Goal: Communication & Community: Answer question/provide support

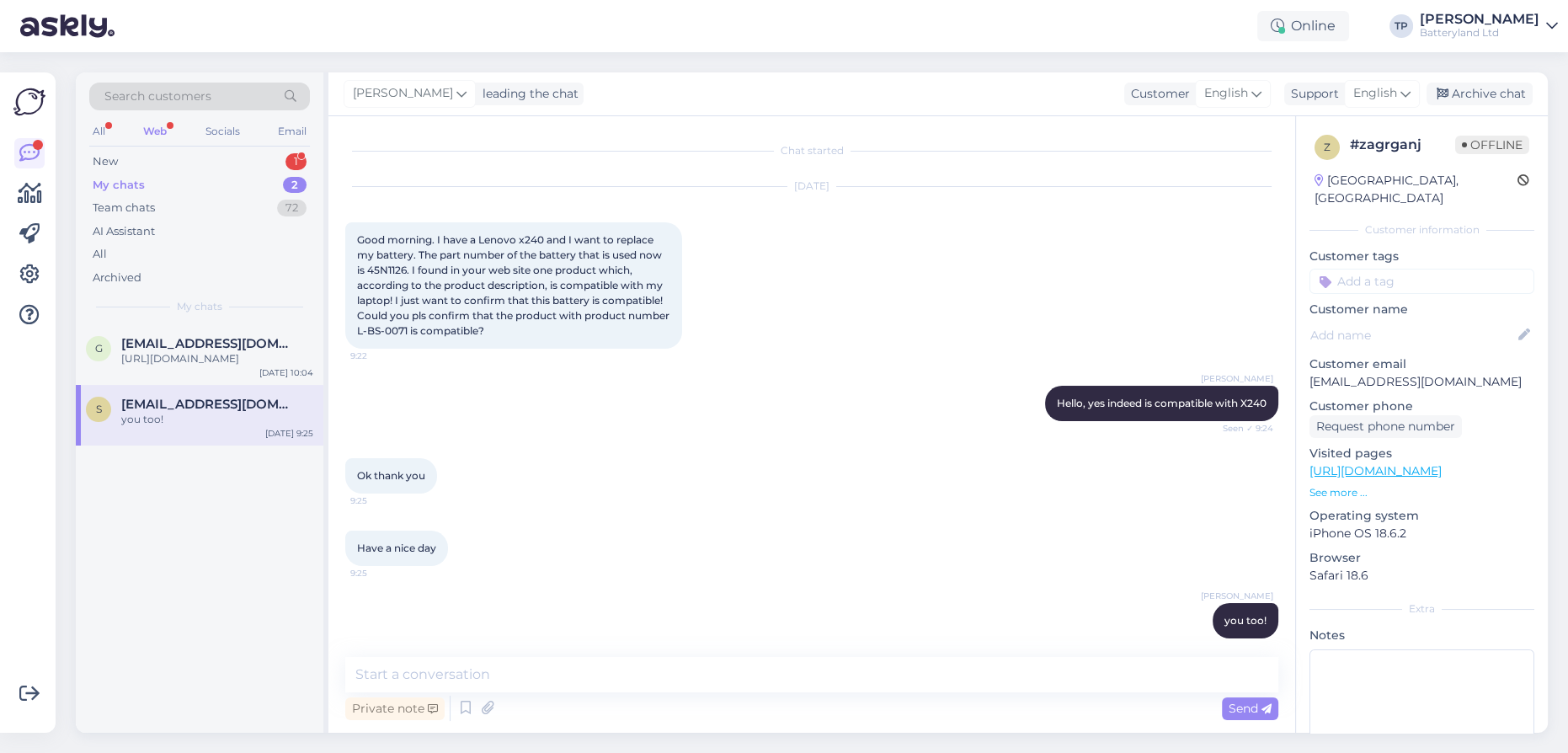
scroll to position [15, 0]
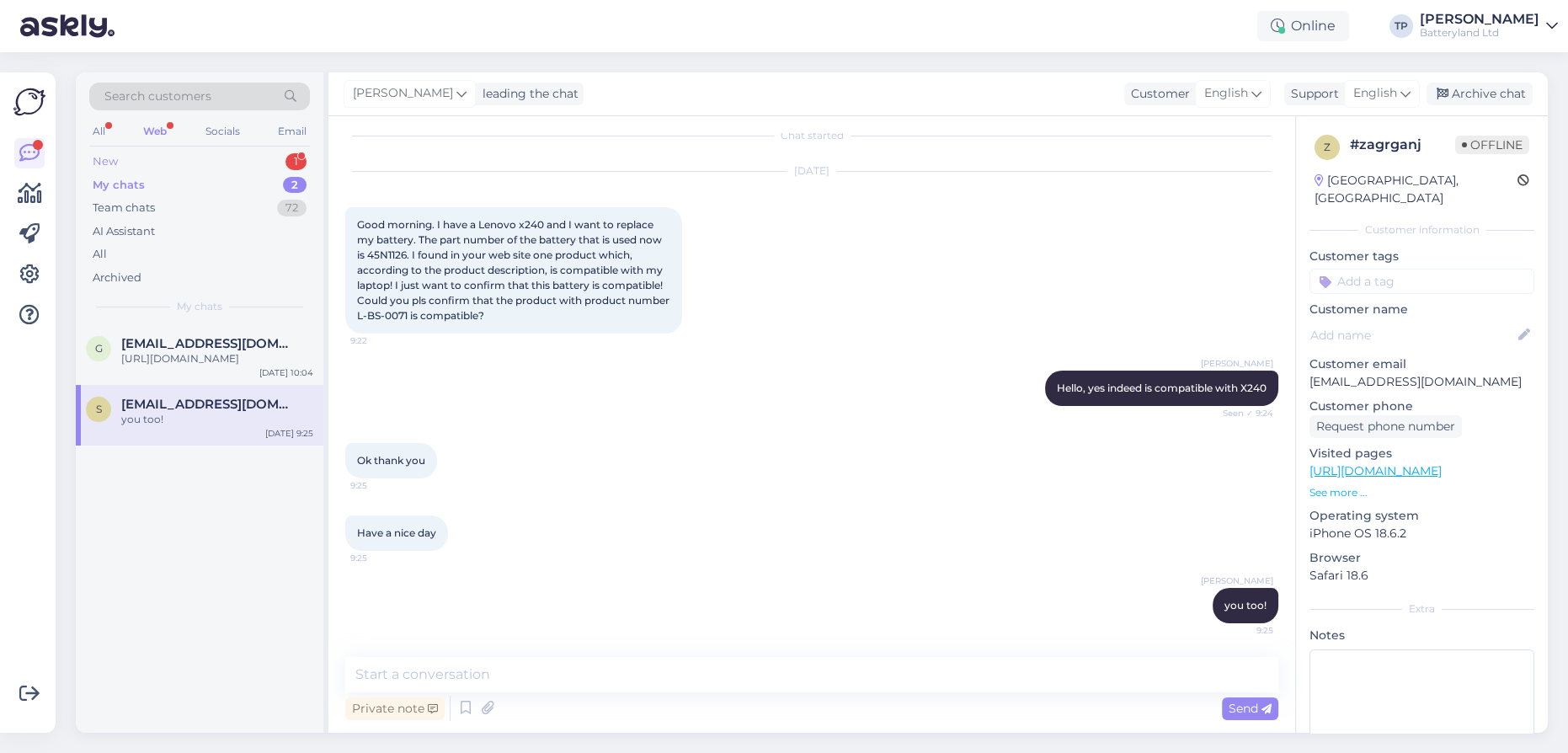
click at [231, 158] on div "New 1" at bounding box center [200, 162] width 221 height 24
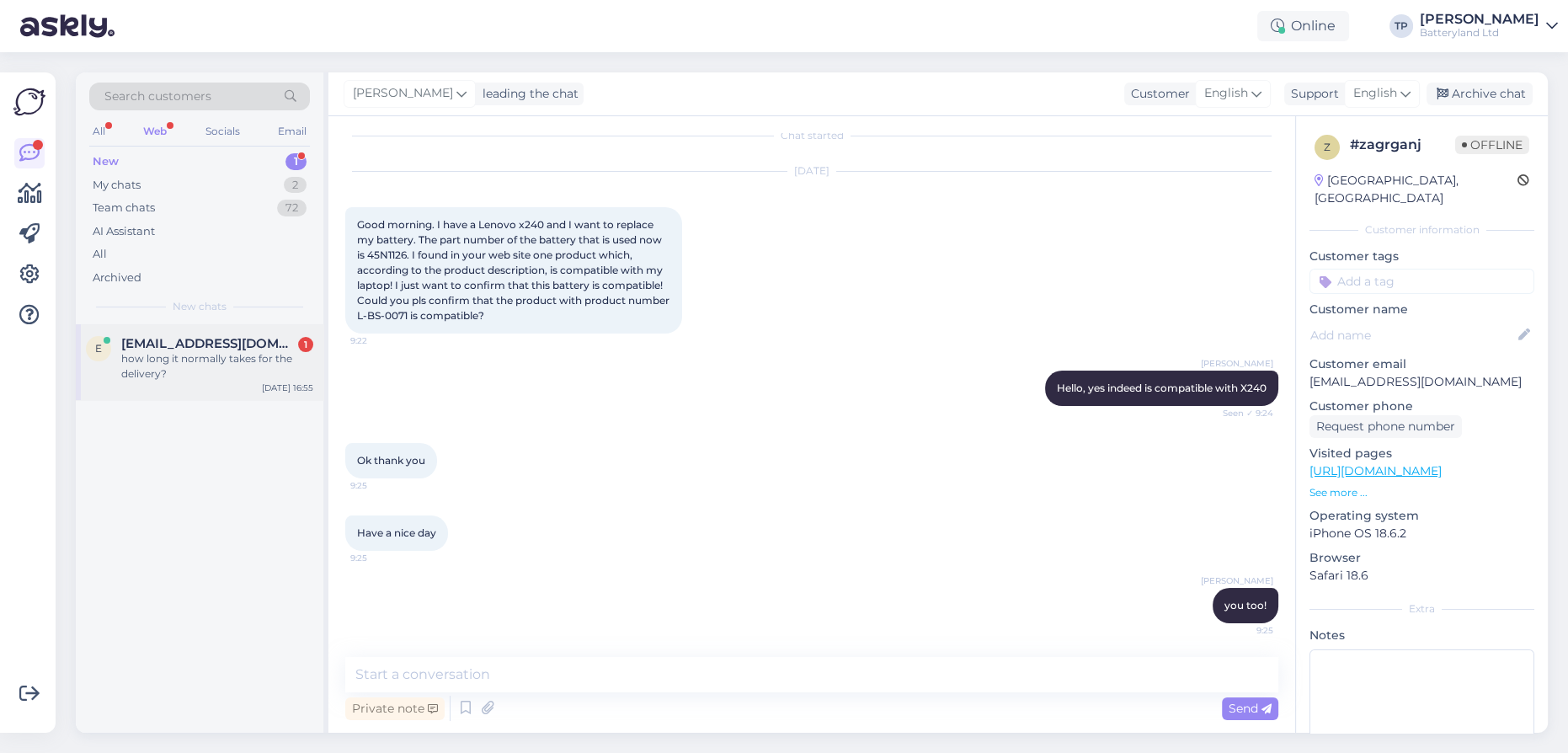
click at [228, 361] on div "e [EMAIL_ADDRESS][DOMAIN_NAME] 1 how long it normally takes for the delivery? […" at bounding box center [200, 362] width 248 height 76
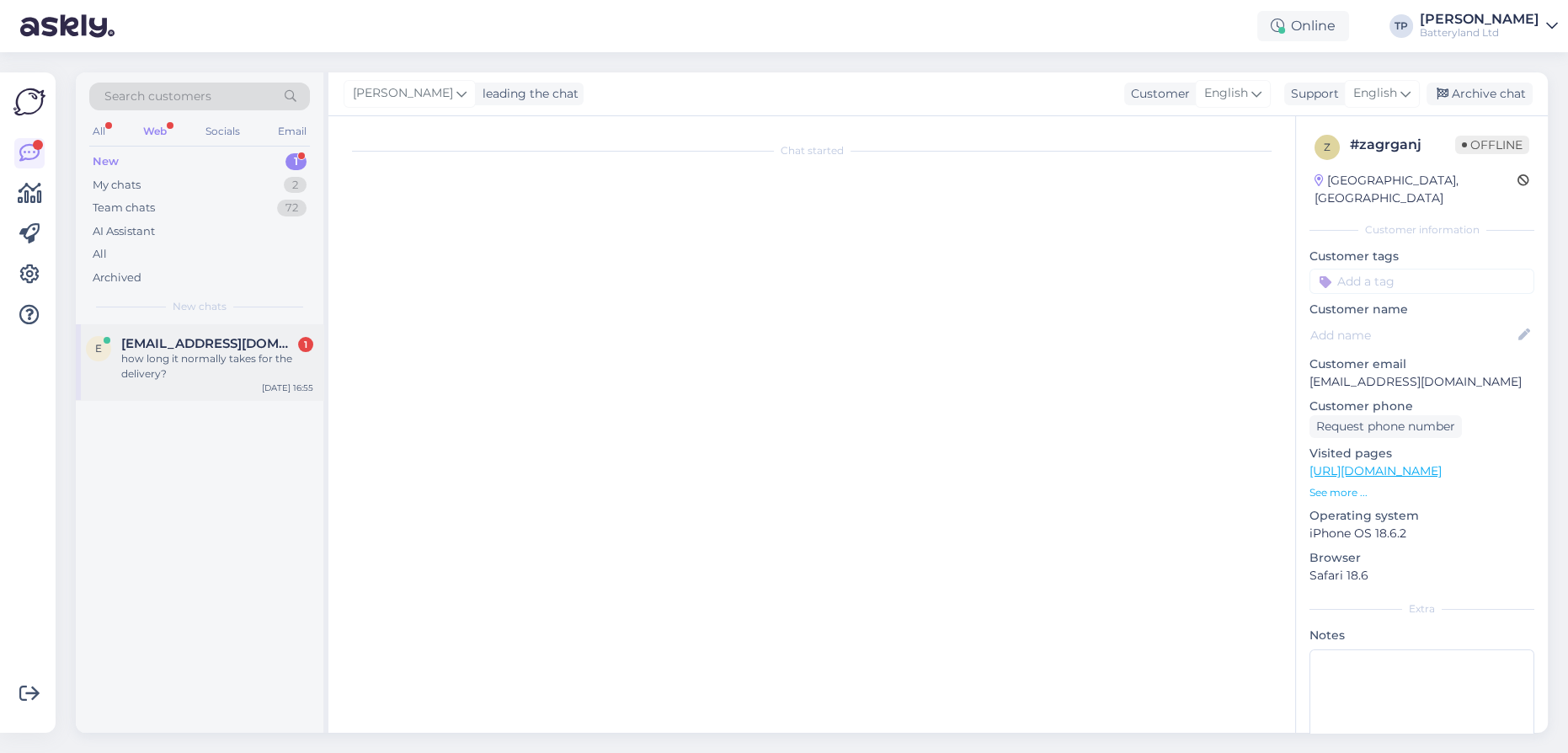
scroll to position [1894, 0]
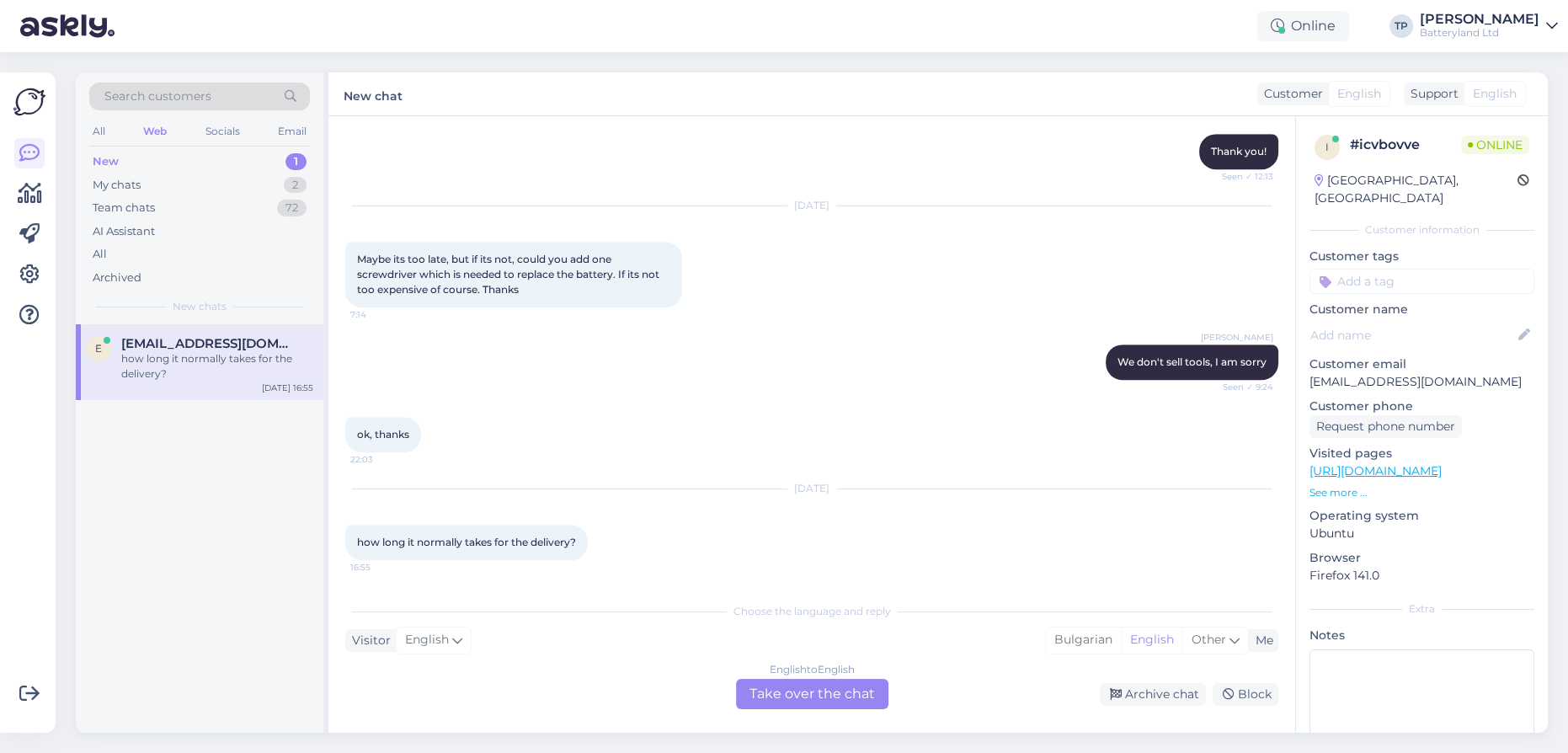
click at [802, 706] on div "English to English Take over the chat" at bounding box center [812, 694] width 153 height 31
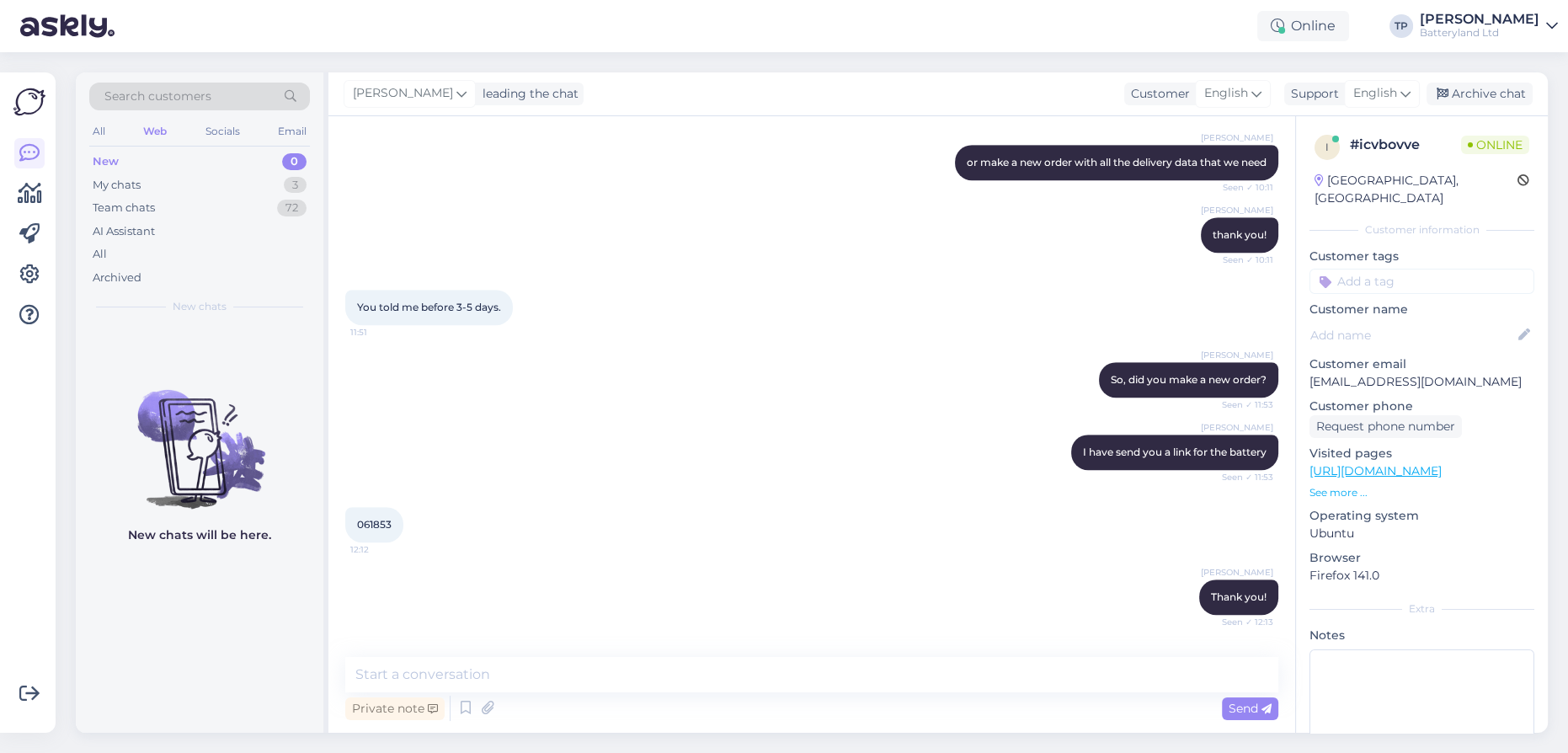
scroll to position [1677, 0]
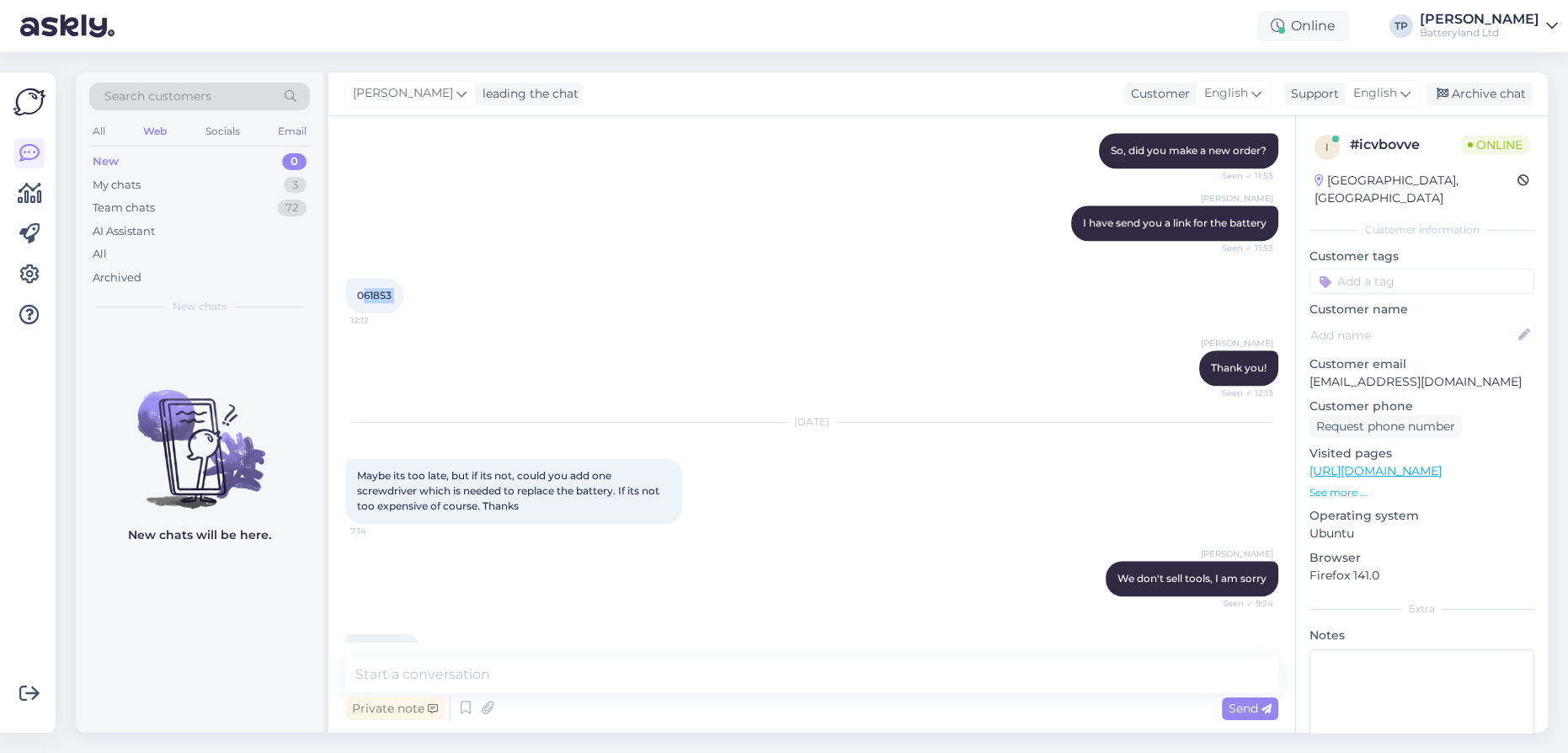
drag, startPoint x: 364, startPoint y: 292, endPoint x: 409, endPoint y: 293, distance: 45.0
click at [403, 293] on div "061853 12:12" at bounding box center [374, 295] width 58 height 35
copy div "61853 12:12"
click at [522, 678] on textarea at bounding box center [812, 674] width 933 height 35
type textarea "from 3 to 6 working days"
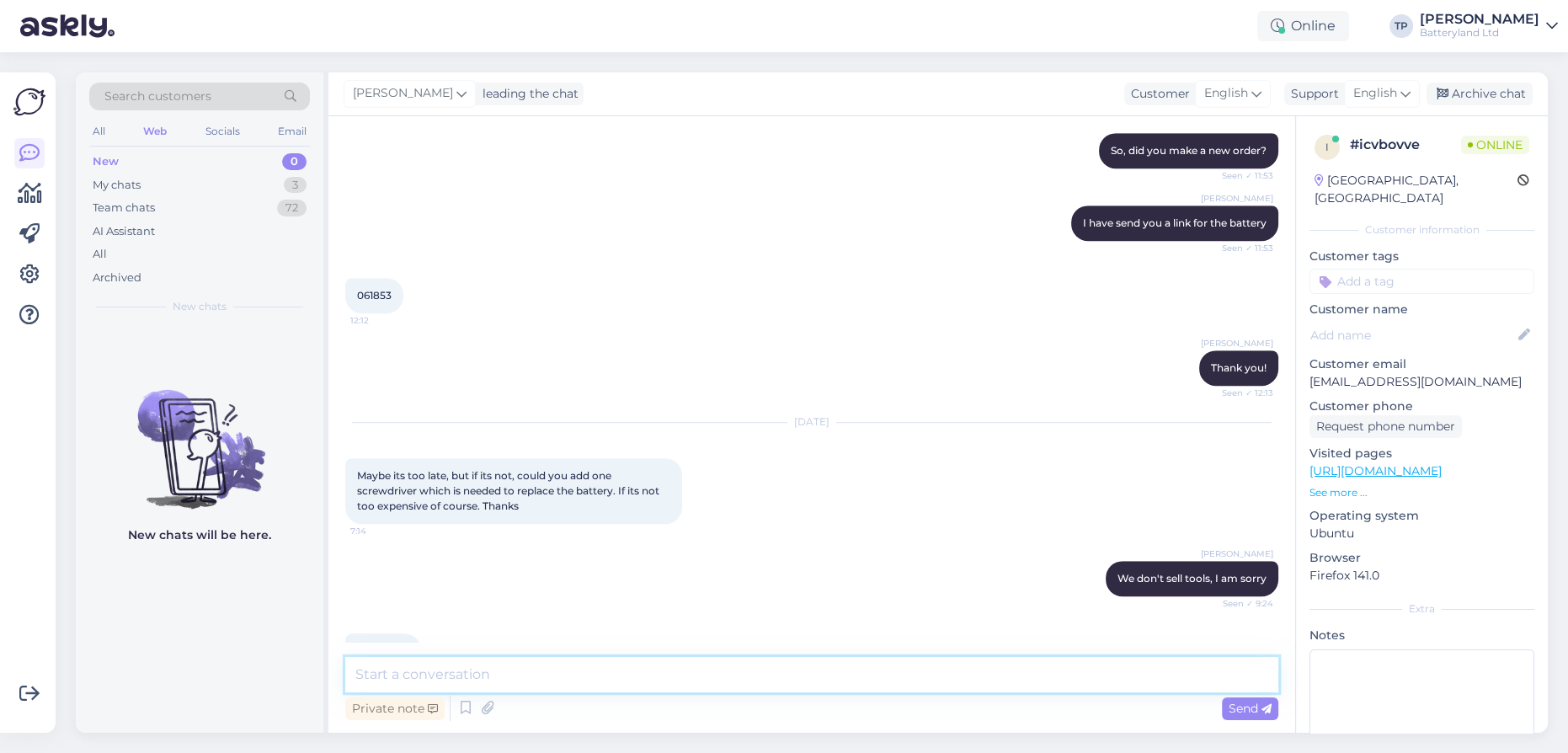
scroll to position [1903, 0]
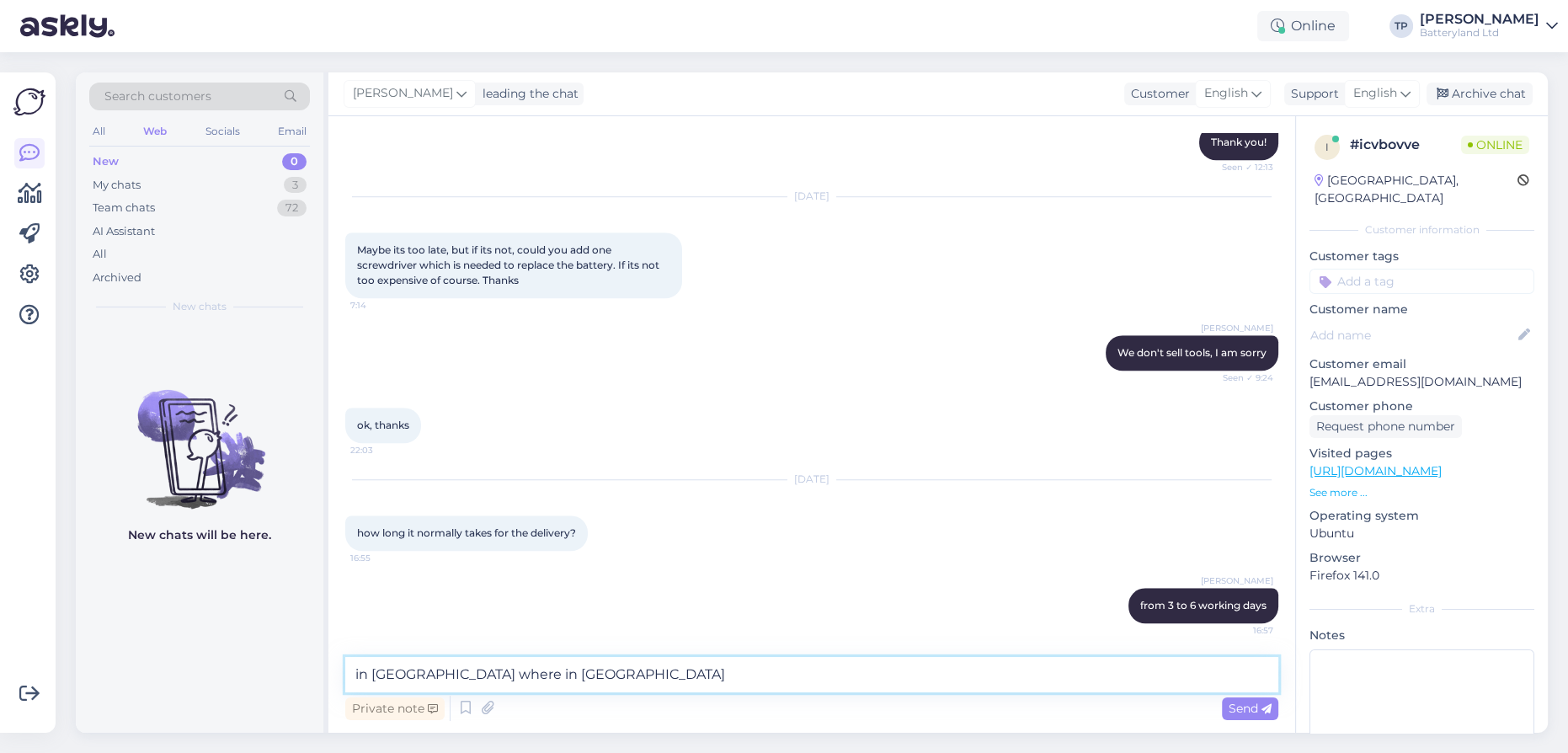
click at [384, 675] on textarea "in [GEOGRAPHIC_DATA] where in [GEOGRAPHIC_DATA]" at bounding box center [812, 674] width 933 height 35
click at [387, 675] on textarea "in [GEOGRAPHIC_DATA] where in [GEOGRAPHIC_DATA]" at bounding box center [812, 674] width 933 height 35
drag, startPoint x: 413, startPoint y: 672, endPoint x: 422, endPoint y: 674, distance: 9.2
click at [422, 674] on textarea "in [GEOGRAPHIC_DATA] where in [GEOGRAPHIC_DATA]" at bounding box center [812, 674] width 933 height 35
type textarea "in depense where in [GEOGRAPHIC_DATA]"
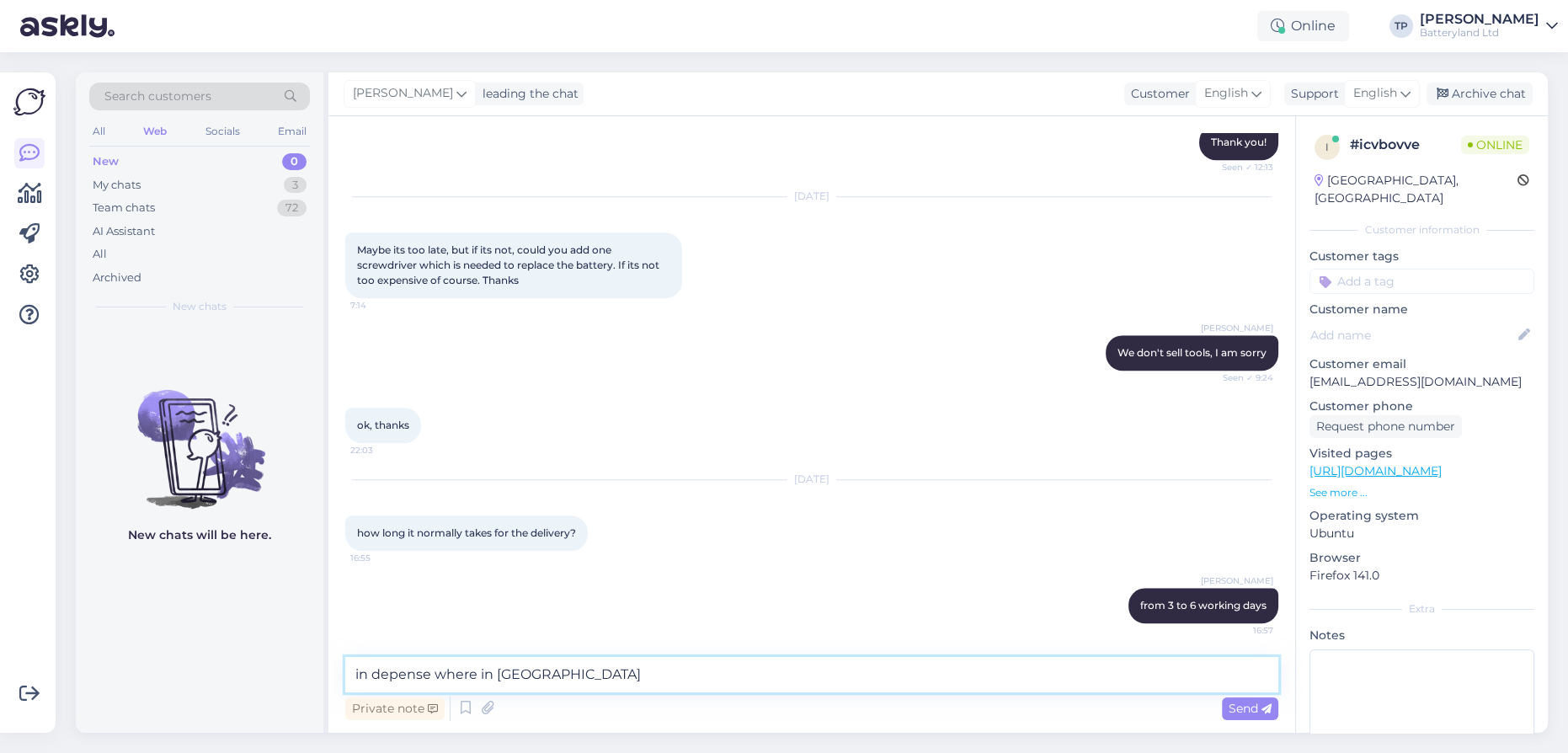
click at [641, 658] on textarea "in depense where in [GEOGRAPHIC_DATA]" at bounding box center [812, 674] width 933 height 35
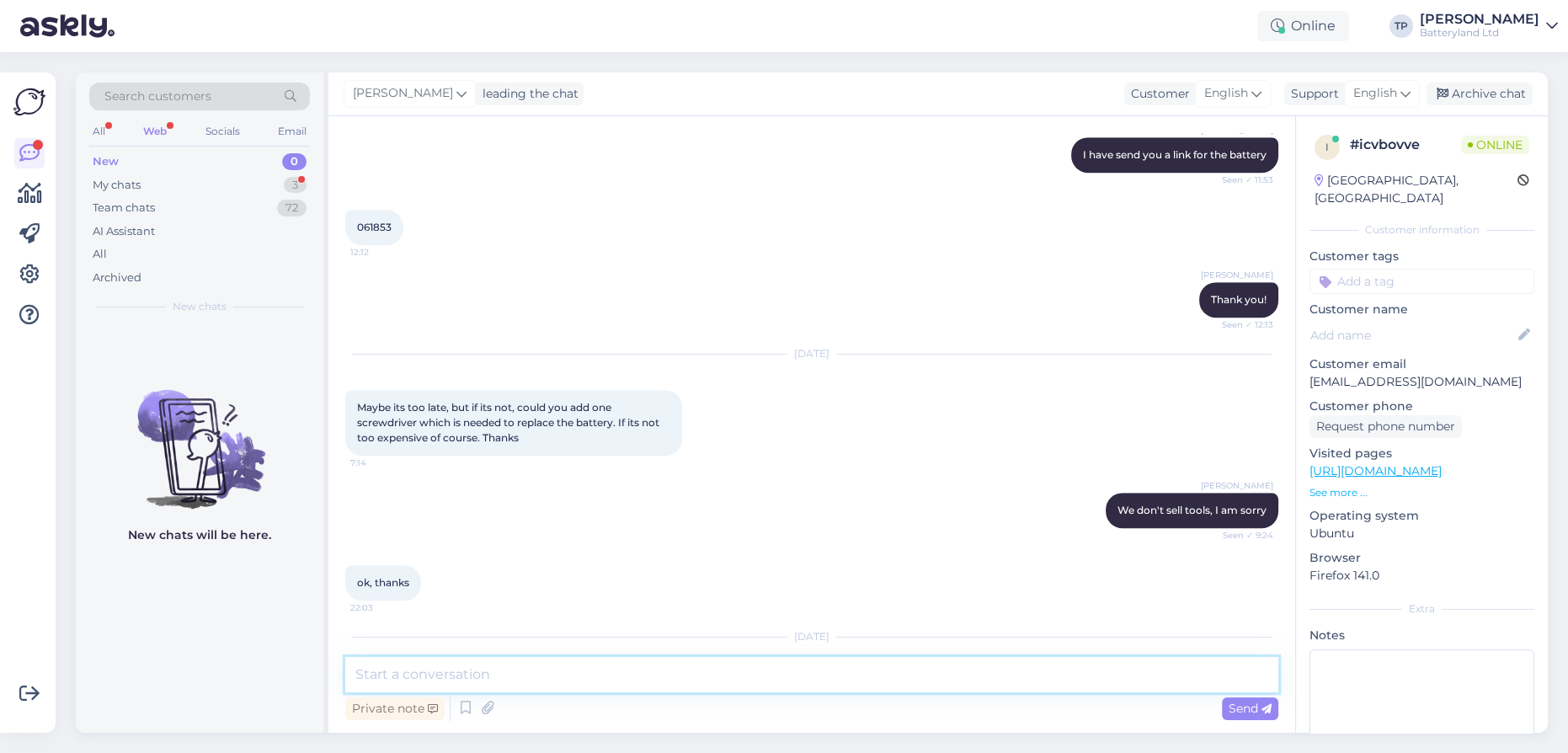
scroll to position [2047, 0]
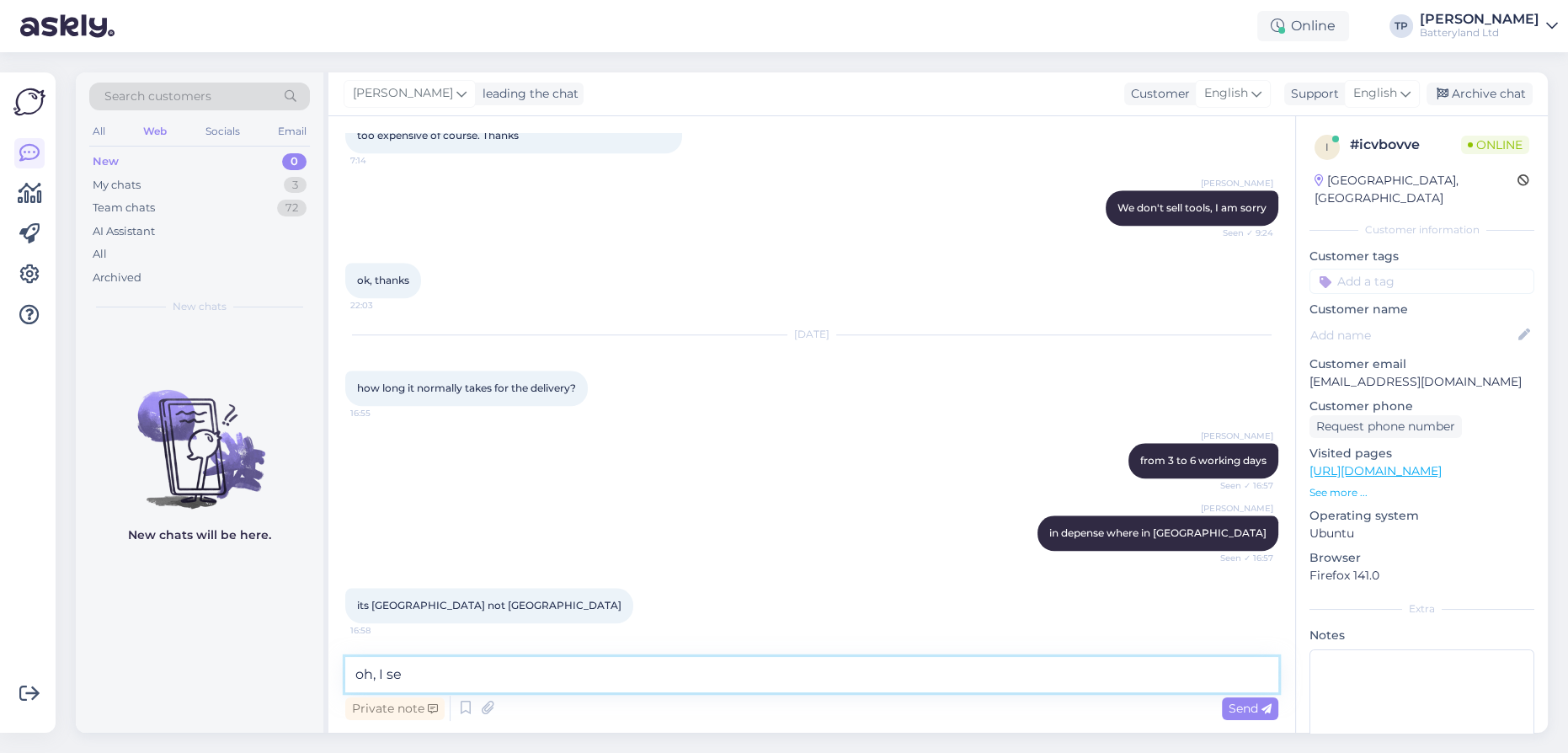
type textarea "oh, I see"
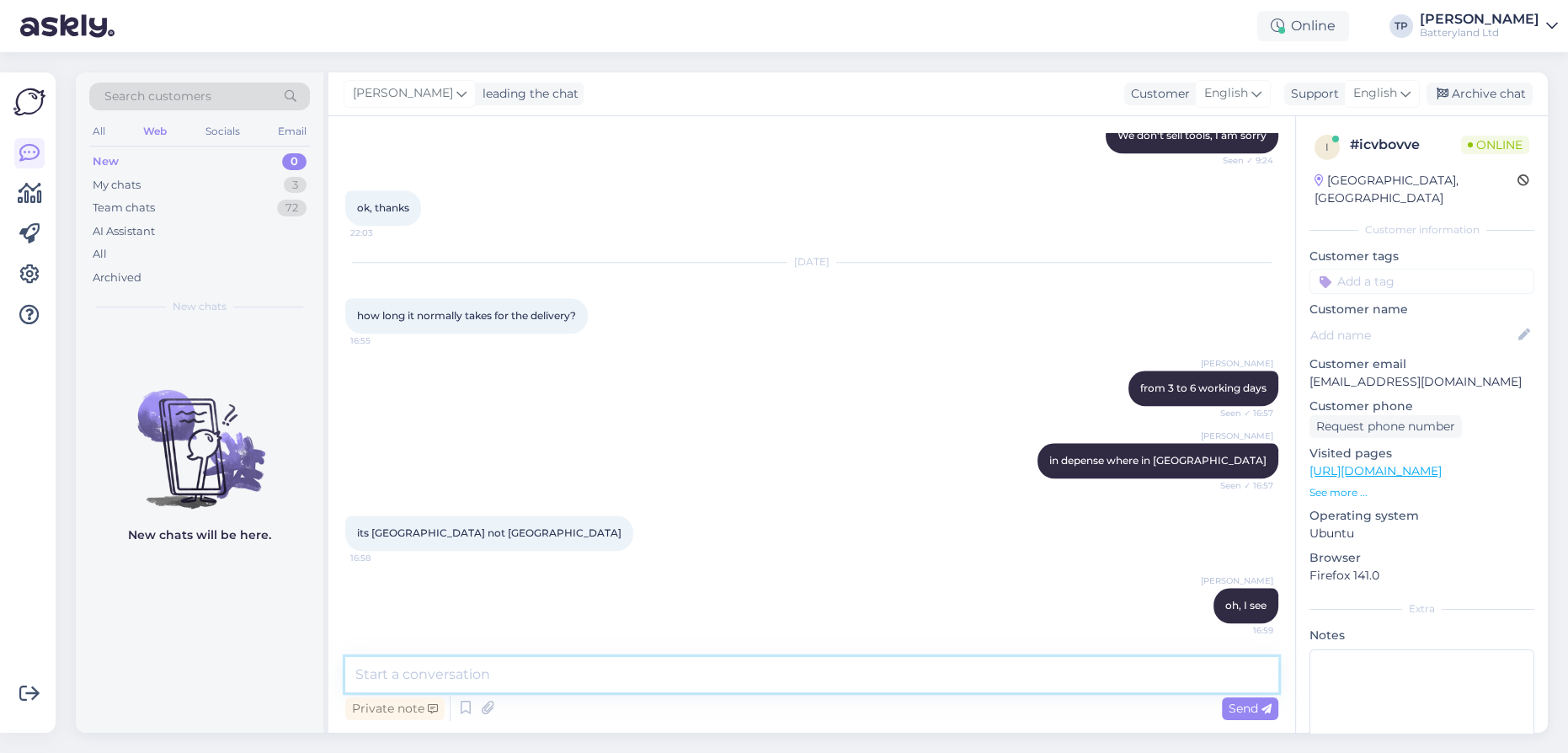
type textarea "t"
paste textarea "CY-4047 LEMESOS [PERSON_NAME] 'A 32"
type textarea "it says that the courier tried to deliver at this address CY-4047 [PERSON_NAME]…"
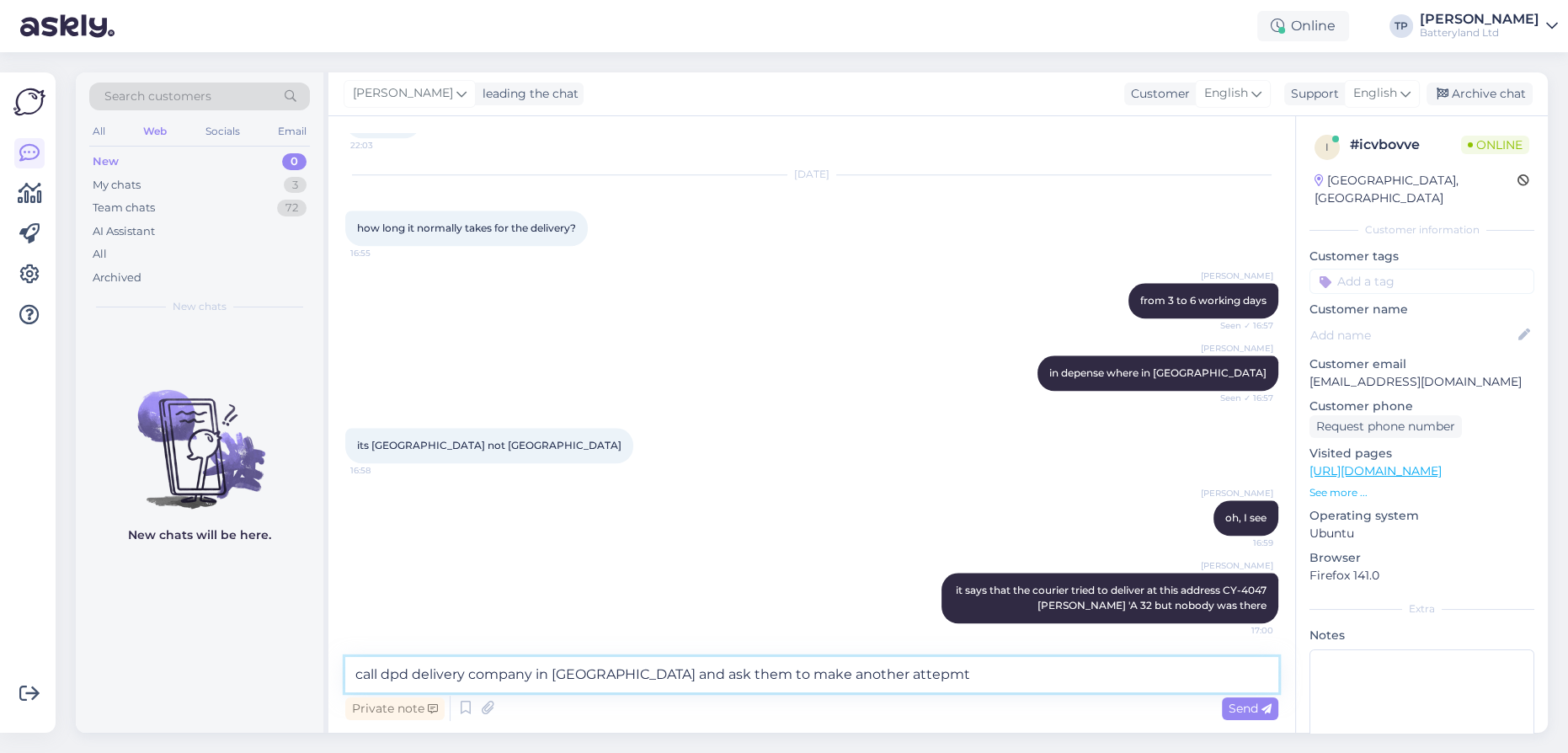
click at [827, 670] on textarea "call dpd delivery company in [GEOGRAPHIC_DATA] and ask them to make another att…" at bounding box center [812, 674] width 933 height 35
click at [878, 673] on textarea "call dpd delivery company in [GEOGRAPHIC_DATA] and ask them to make another ate…" at bounding box center [812, 674] width 933 height 35
click at [819, 673] on textarea "call dpd delivery company in [GEOGRAPHIC_DATA] and ask them to make another ate…" at bounding box center [812, 674] width 933 height 35
type textarea "call dpd delivery company in [GEOGRAPHIC_DATA] and ask them to make another att…"
click at [897, 682] on textarea "call dpd delivery company in [GEOGRAPHIC_DATA] and ask them to make another att…" at bounding box center [812, 674] width 933 height 35
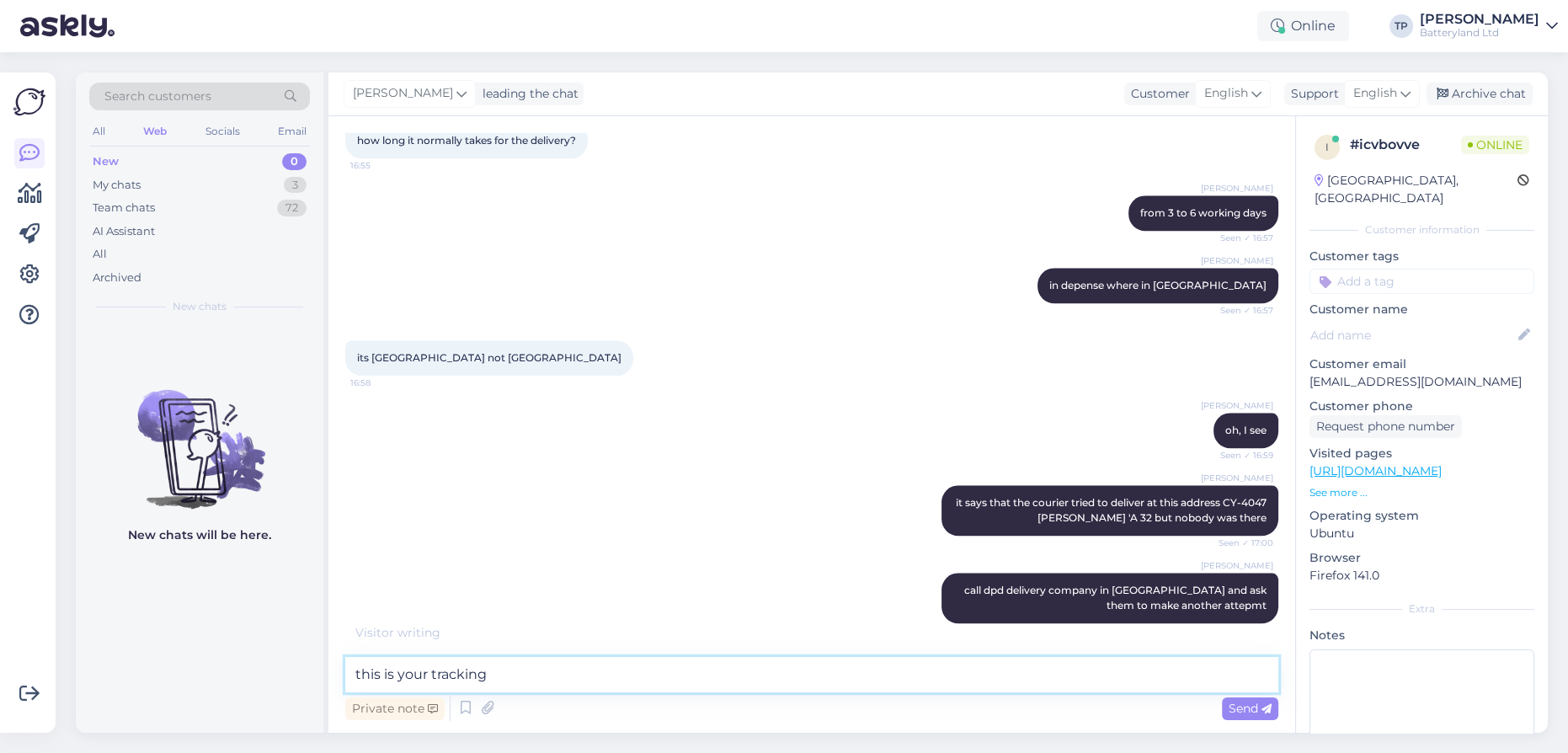
scroll to position [2367, 0]
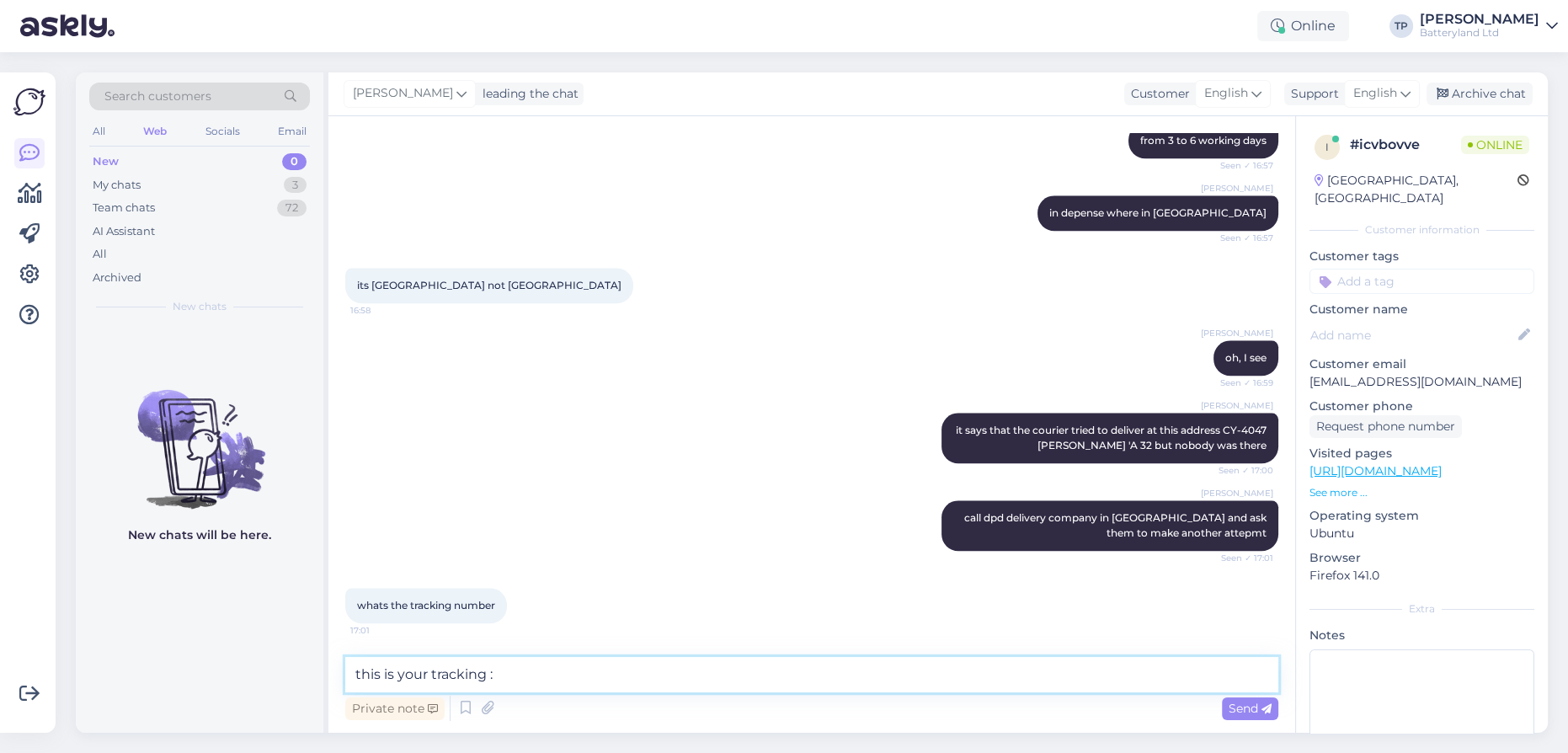
paste textarea "63226119858"
type textarea "this is your tracking : 63226119858"
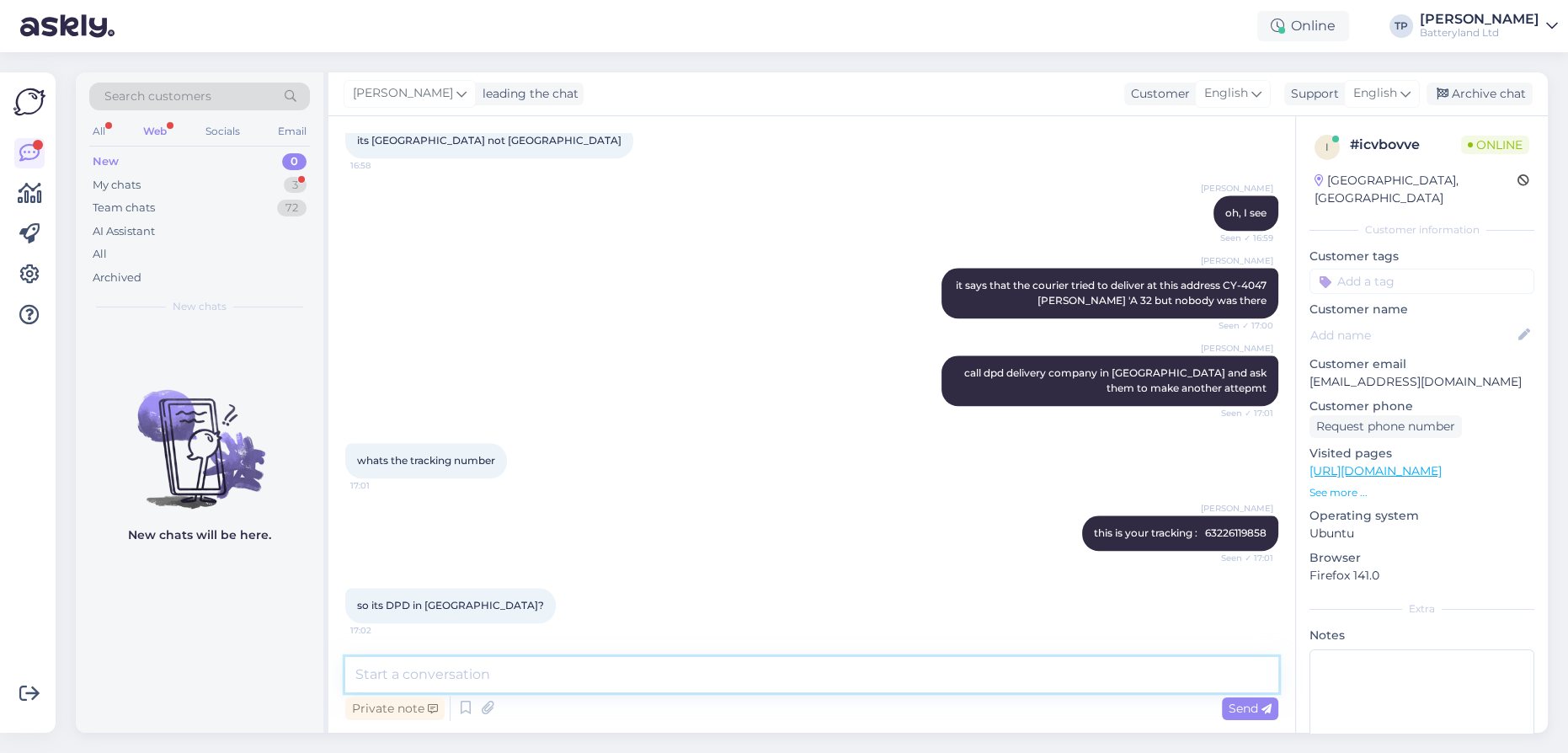
scroll to position [2584, 0]
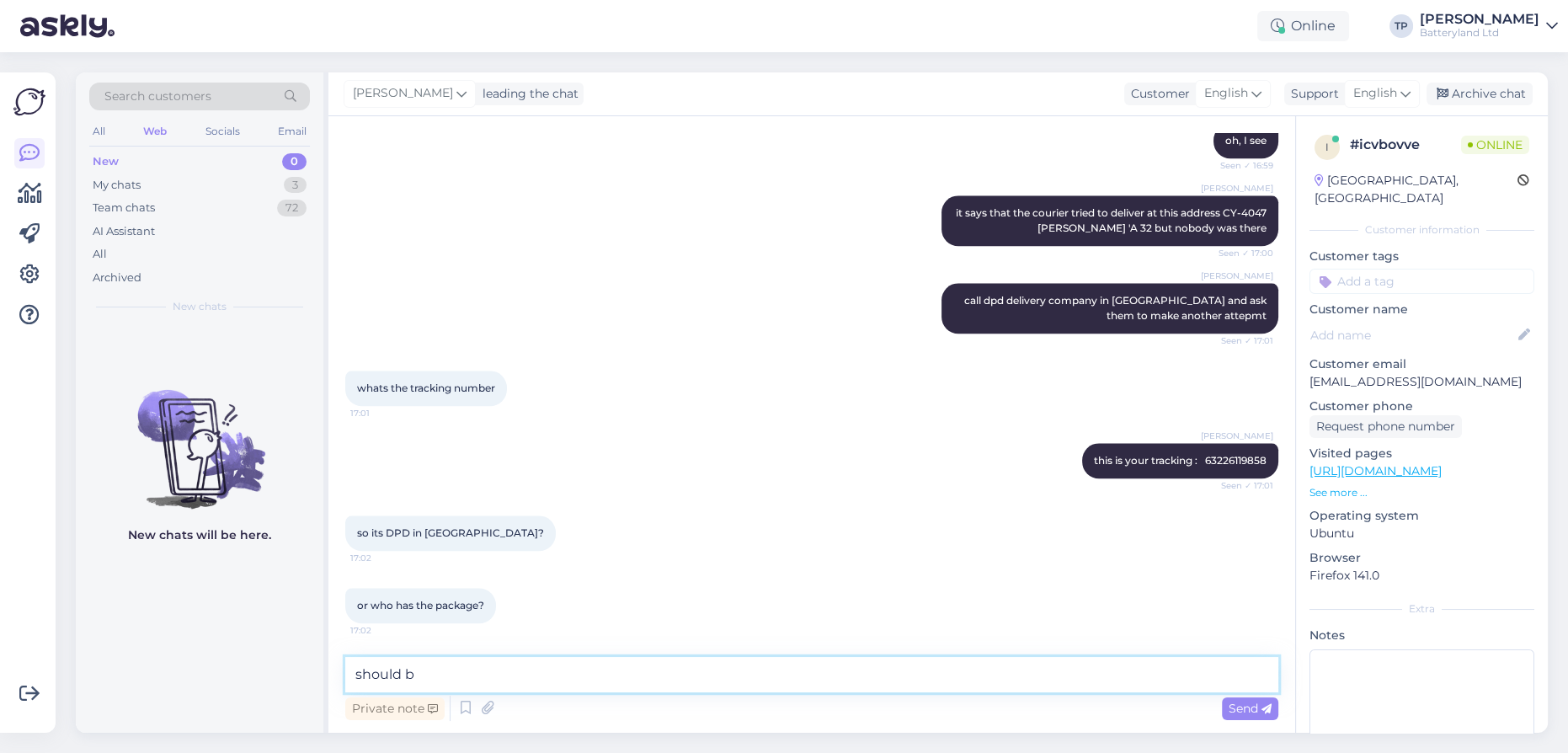
type textarea "should be"
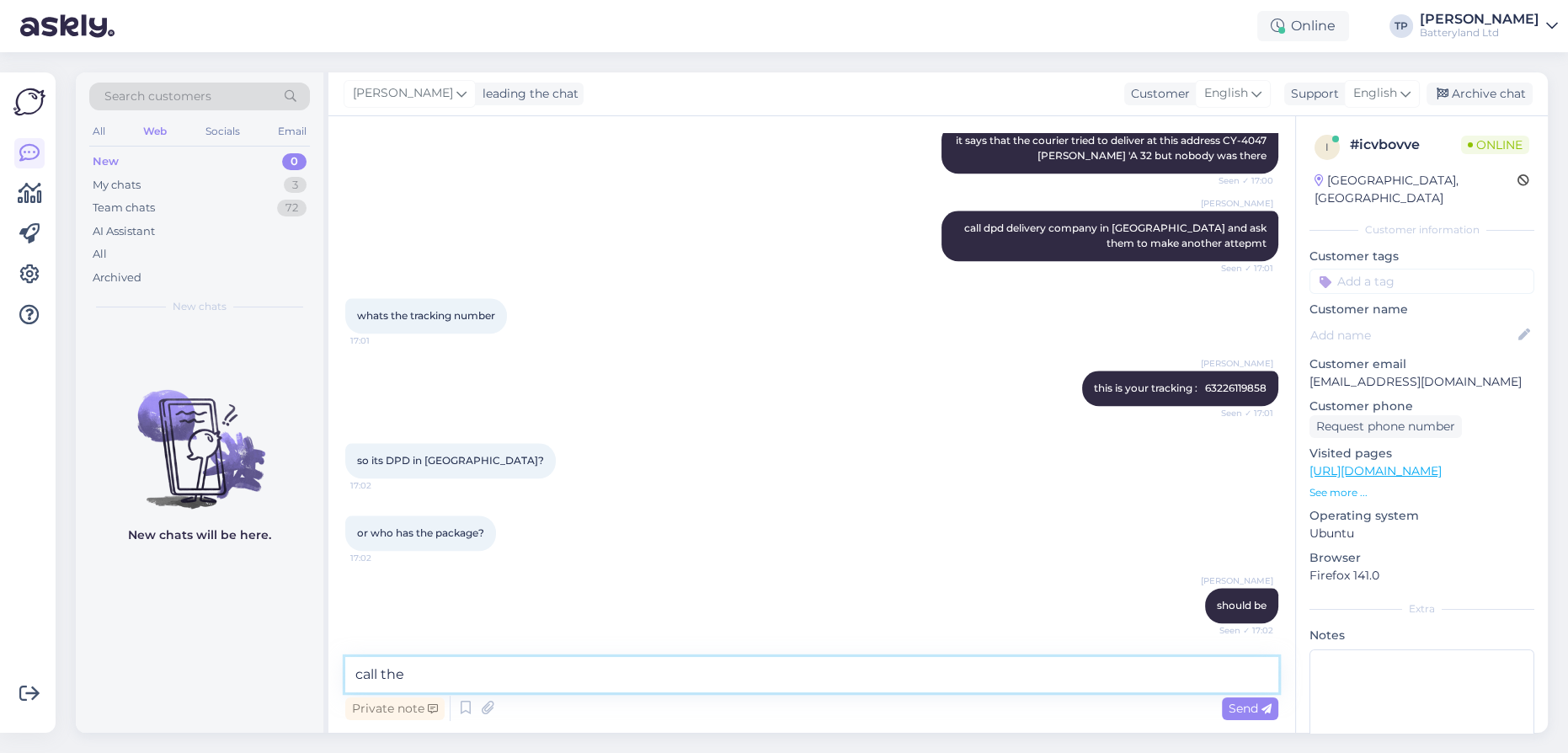
type textarea "call them"
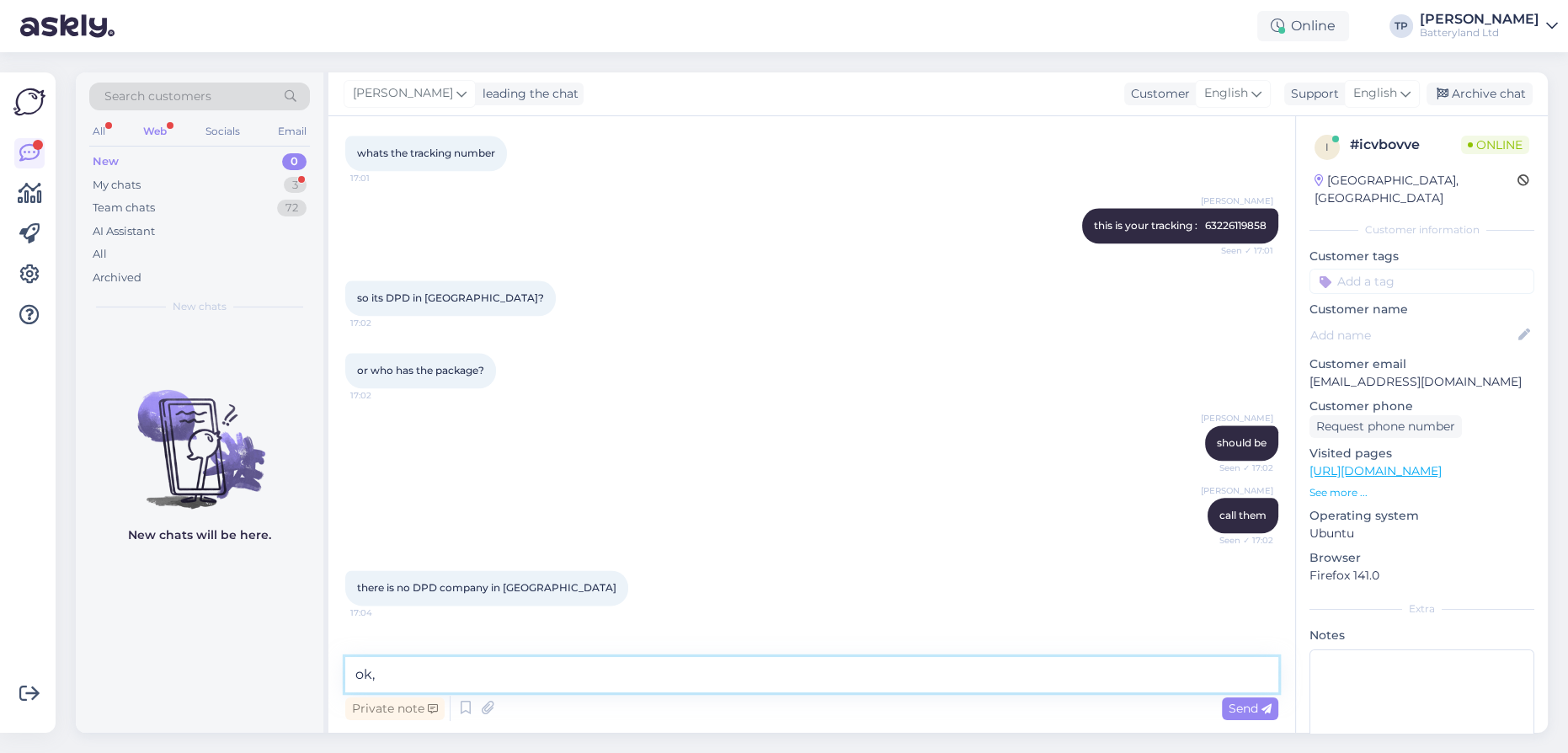
scroll to position [2875, 0]
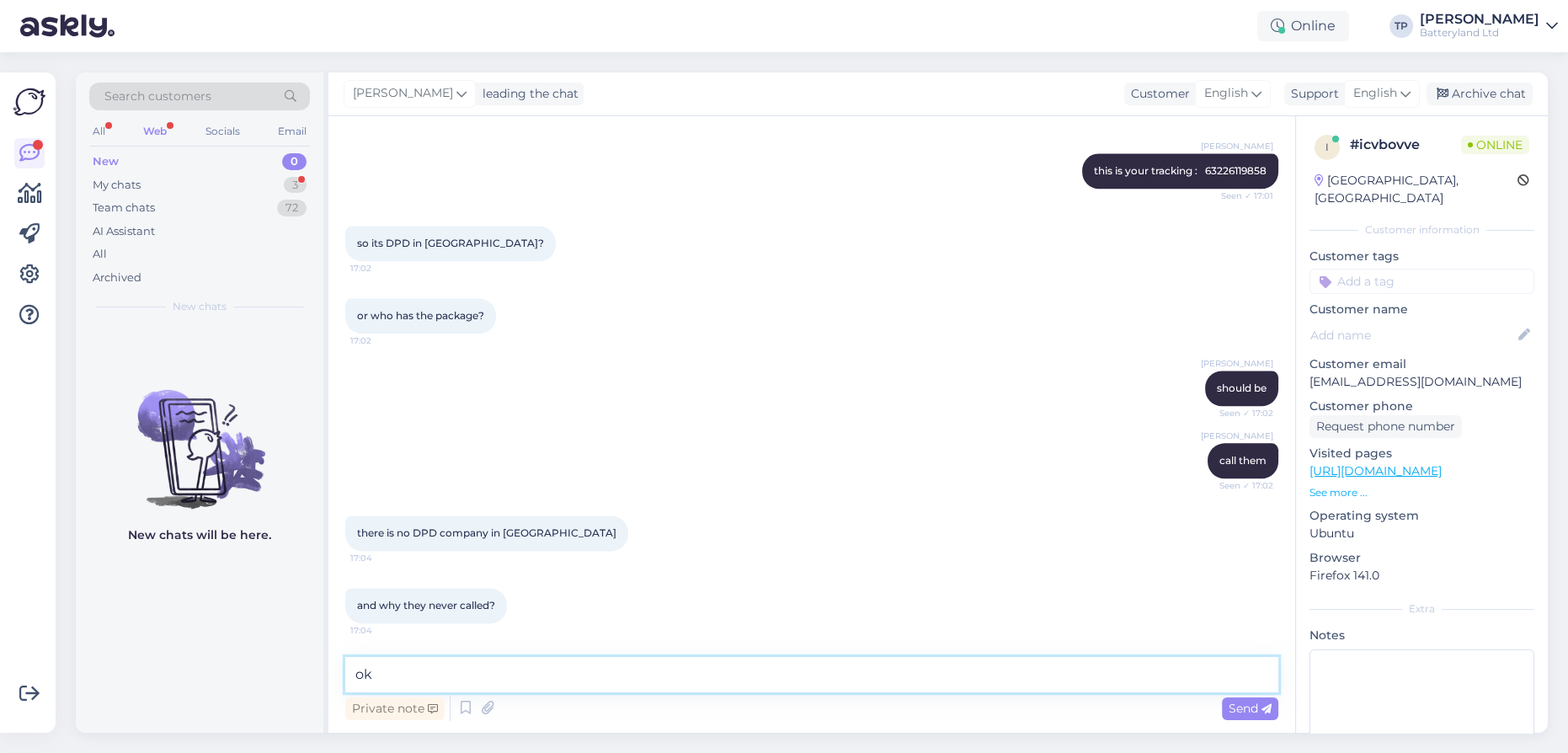
type textarea "o"
type textarea "idk why, call dpd greece"
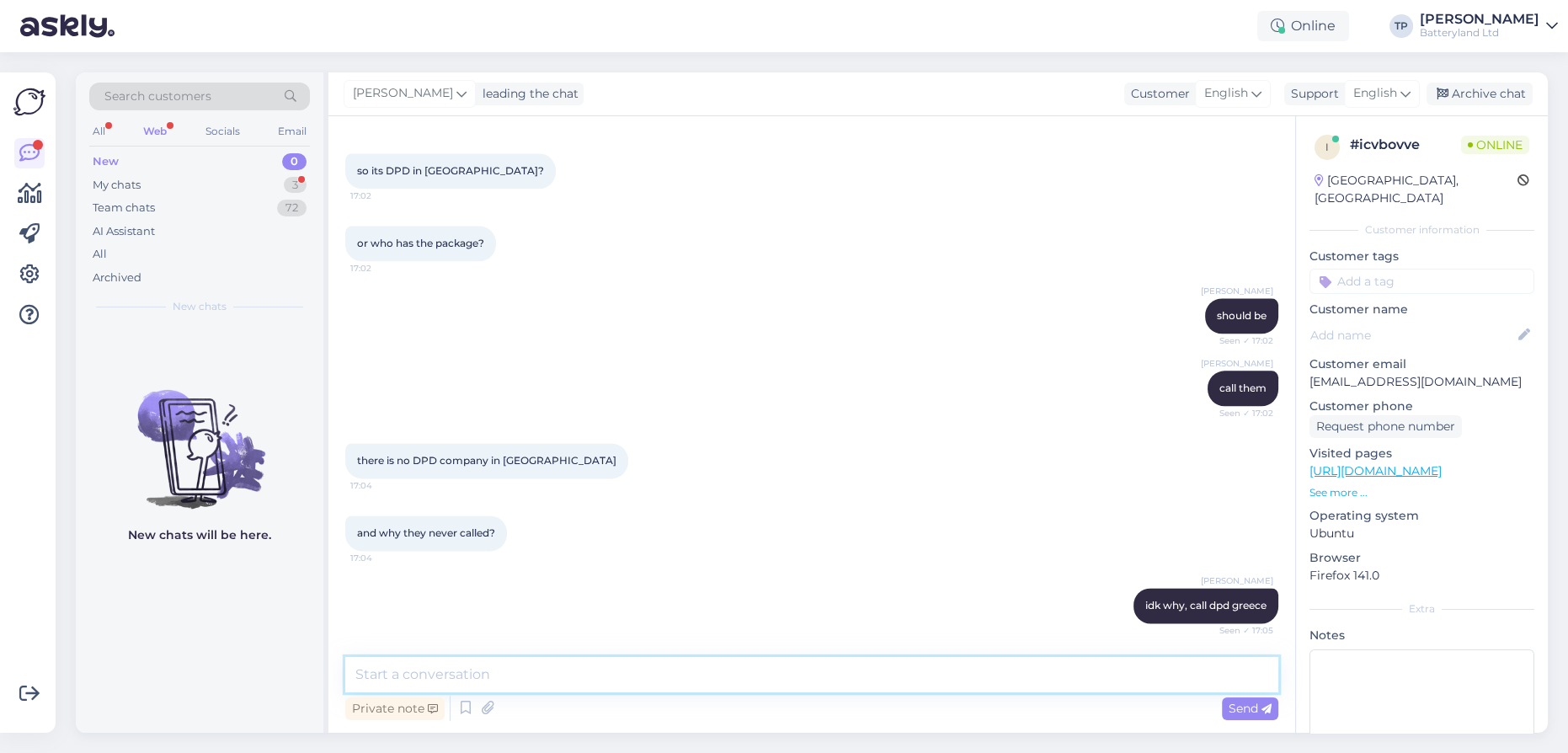
scroll to position [3252, 0]
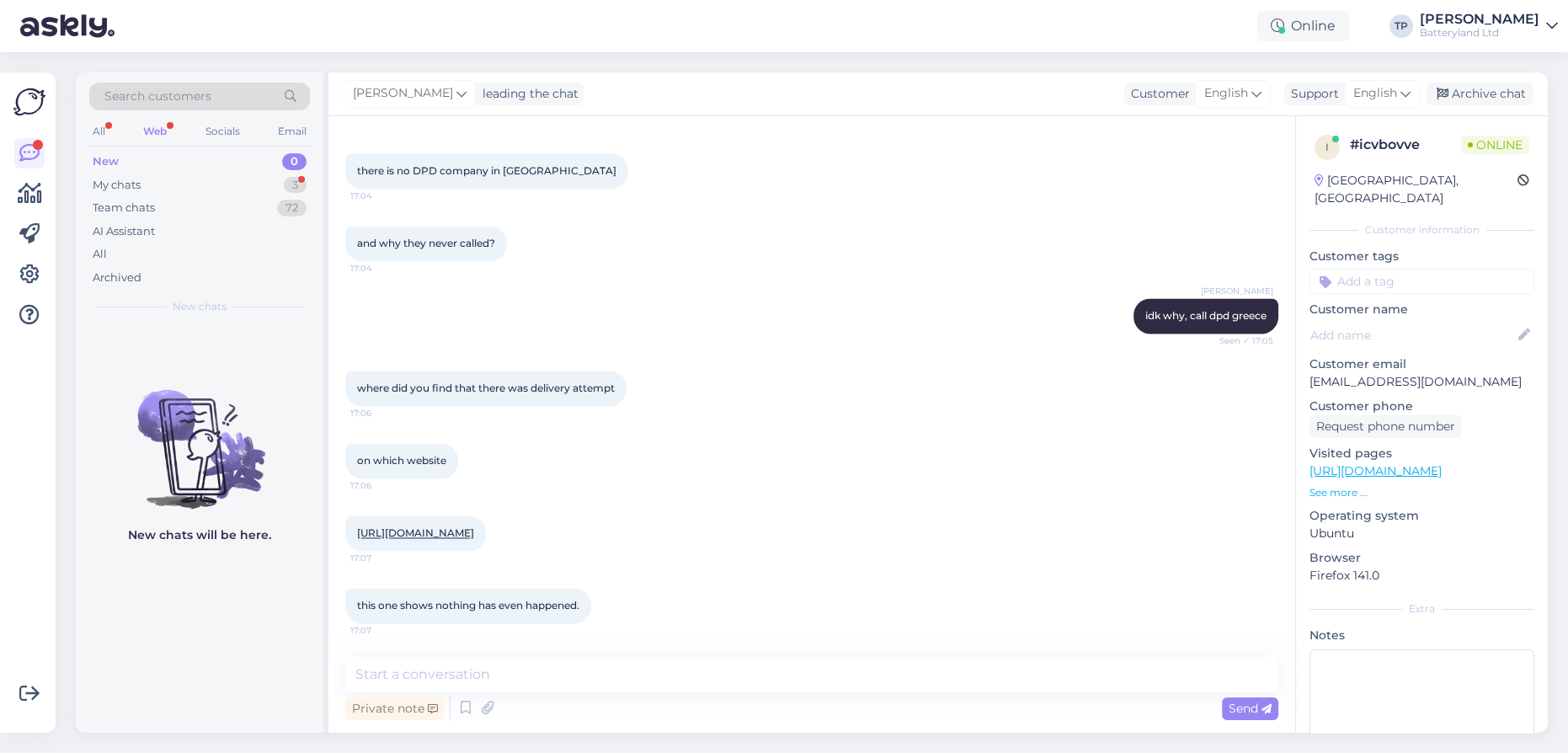
click at [449, 526] on link "[URL][DOMAIN_NAME]" at bounding box center [415, 532] width 117 height 13
click at [512, 674] on textarea at bounding box center [812, 674] width 933 height 35
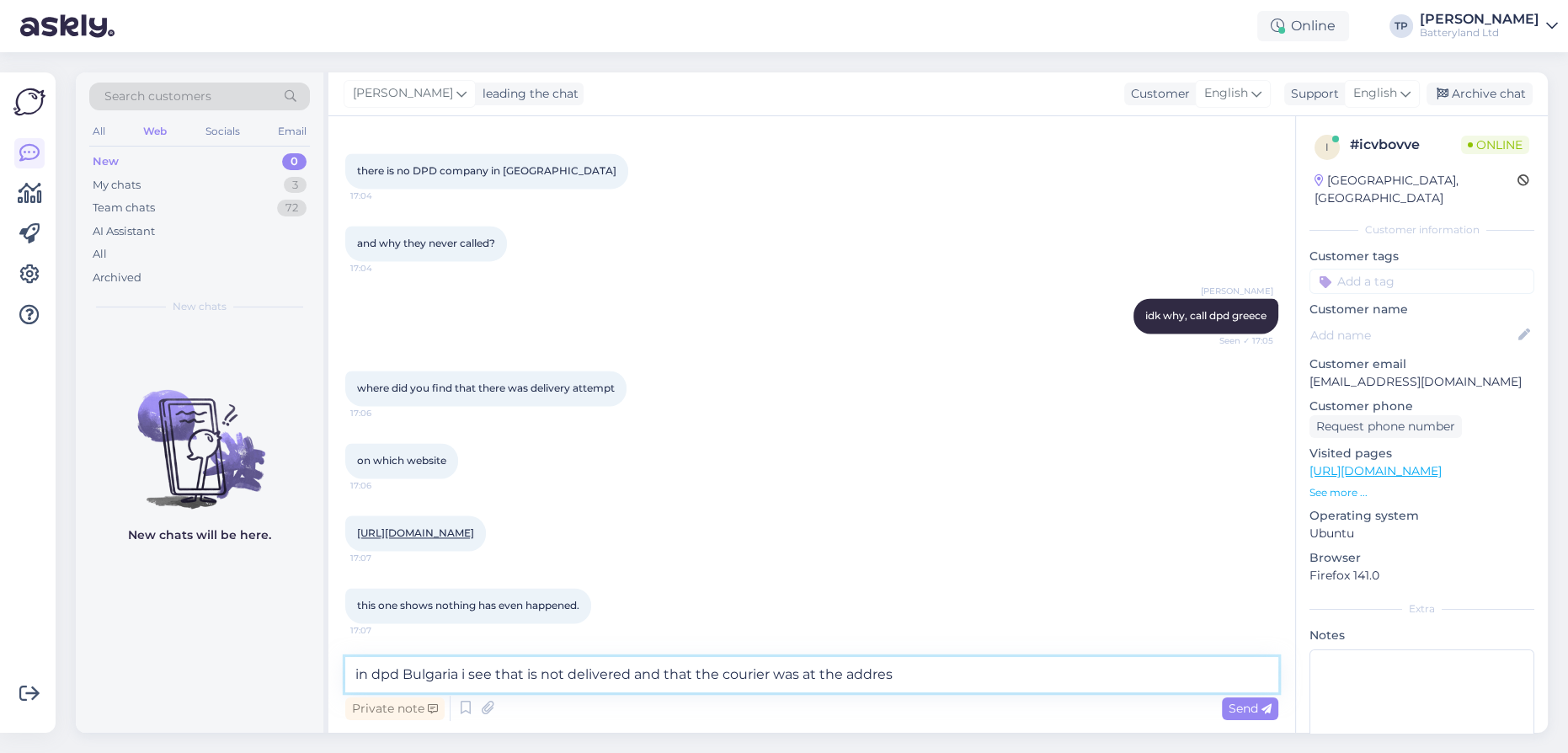
type textarea "in dpd Bulgaria i see that is not delivered and that the courier was at the add…"
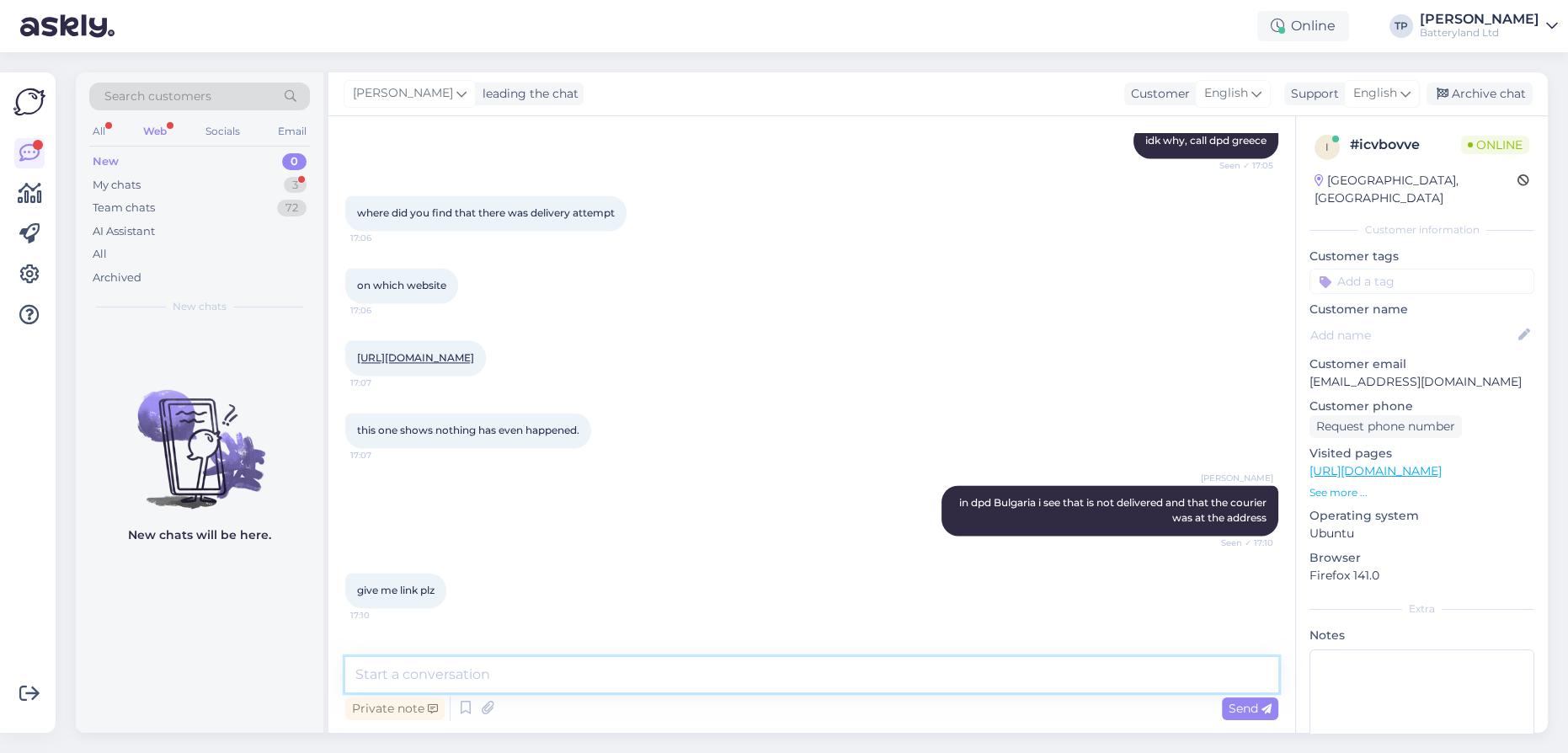
scroll to position [3484, 0]
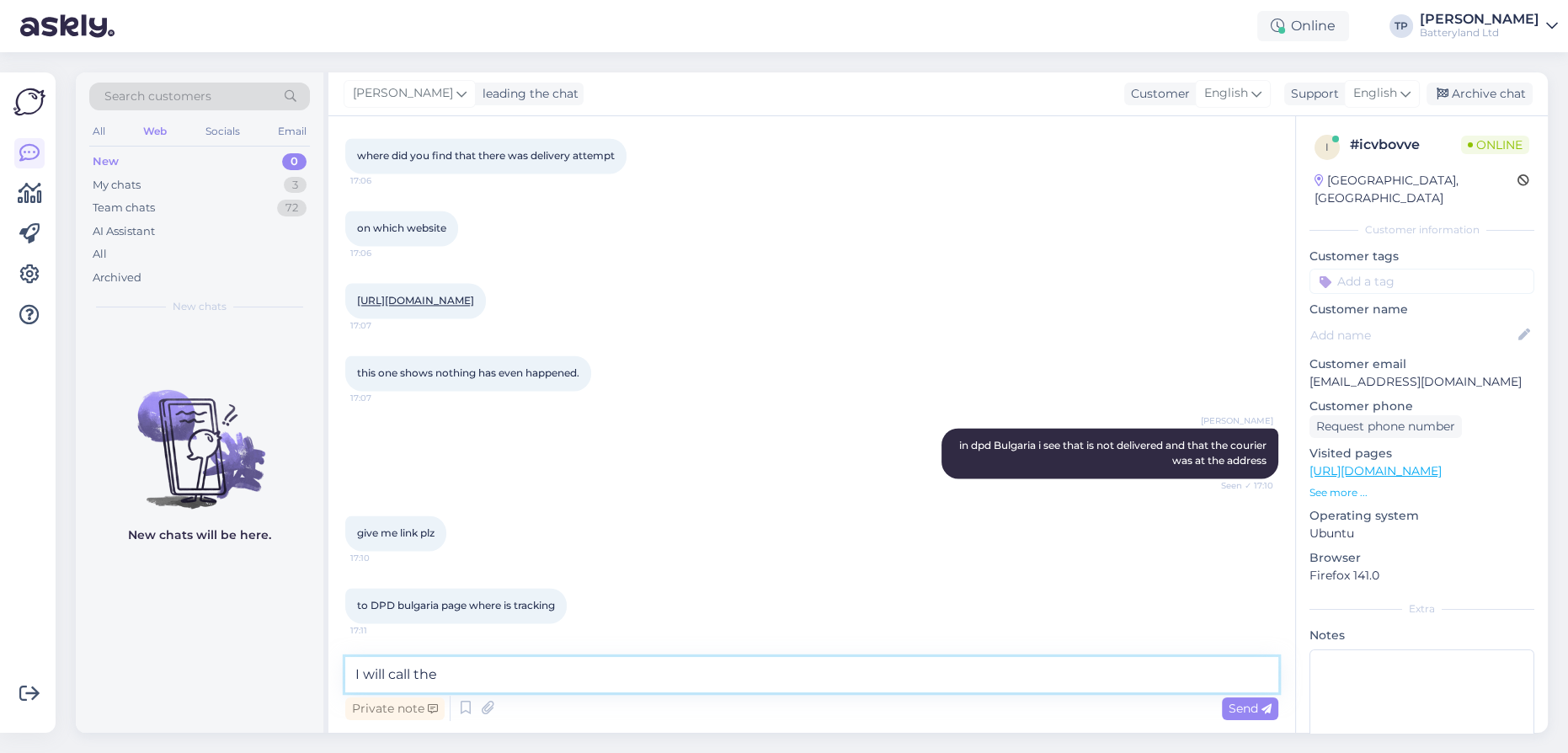
type textarea "I will call them"
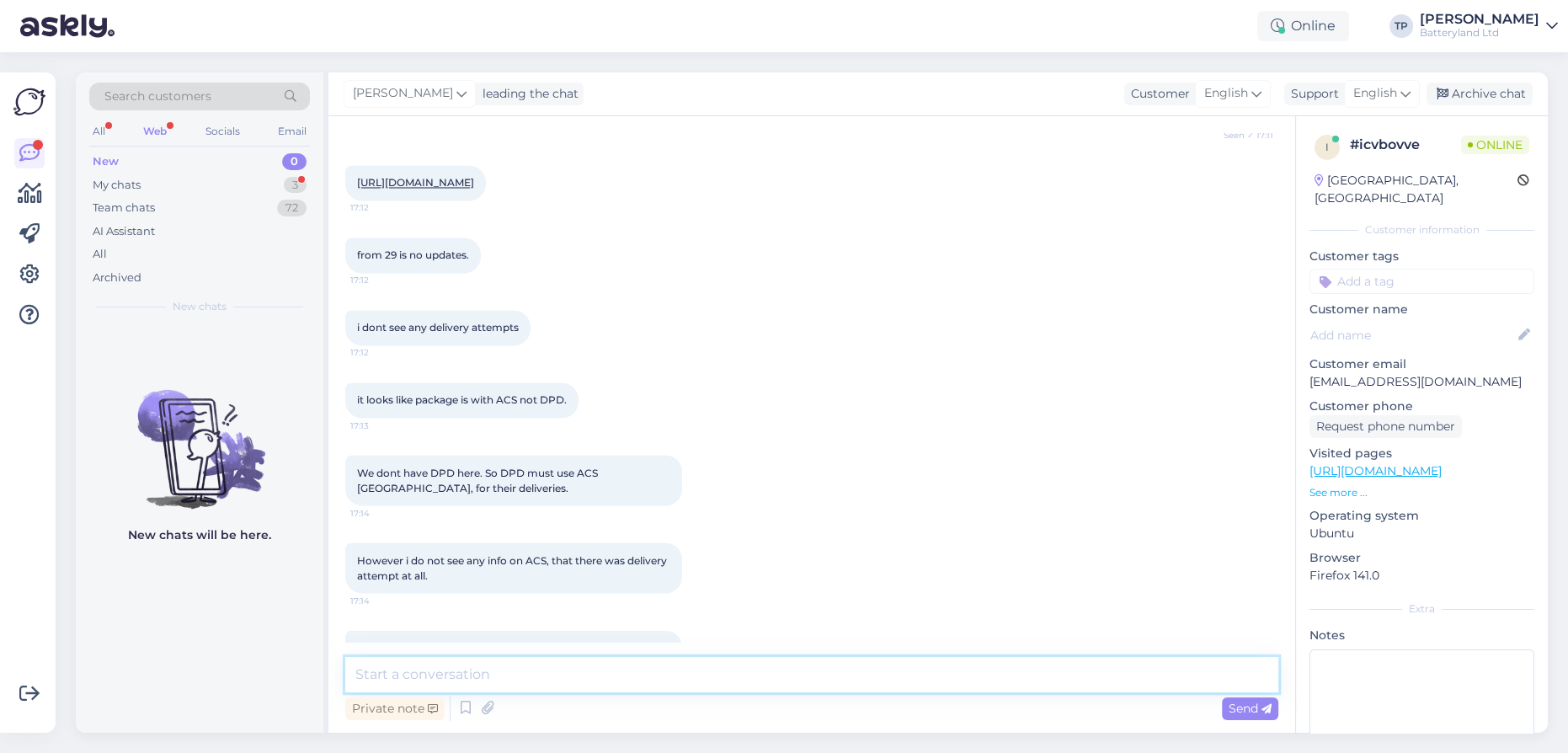
scroll to position [4139, 0]
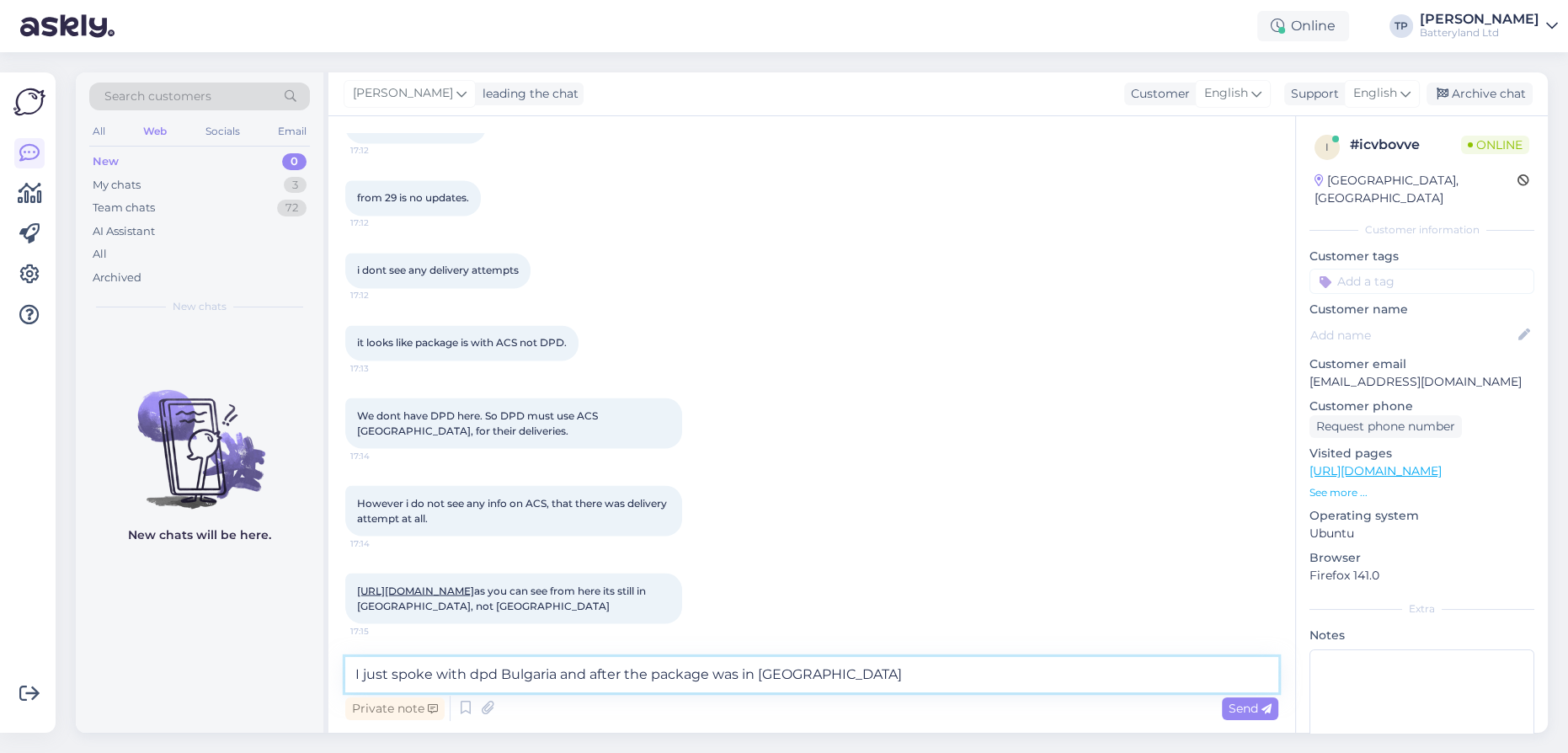
click at [763, 673] on textarea "I just spoke with dpd Bulgaria and after the package was in [GEOGRAPHIC_DATA]" at bounding box center [812, 674] width 933 height 35
click at [817, 675] on textarea "I just spoke with dpd Bulgaria and after the package was in [GEOGRAPHIC_DATA]" at bounding box center [812, 674] width 933 height 35
type textarea "I just spoke with dpd Bulgaria and after the package was in [GEOGRAPHIC_DATA] t…"
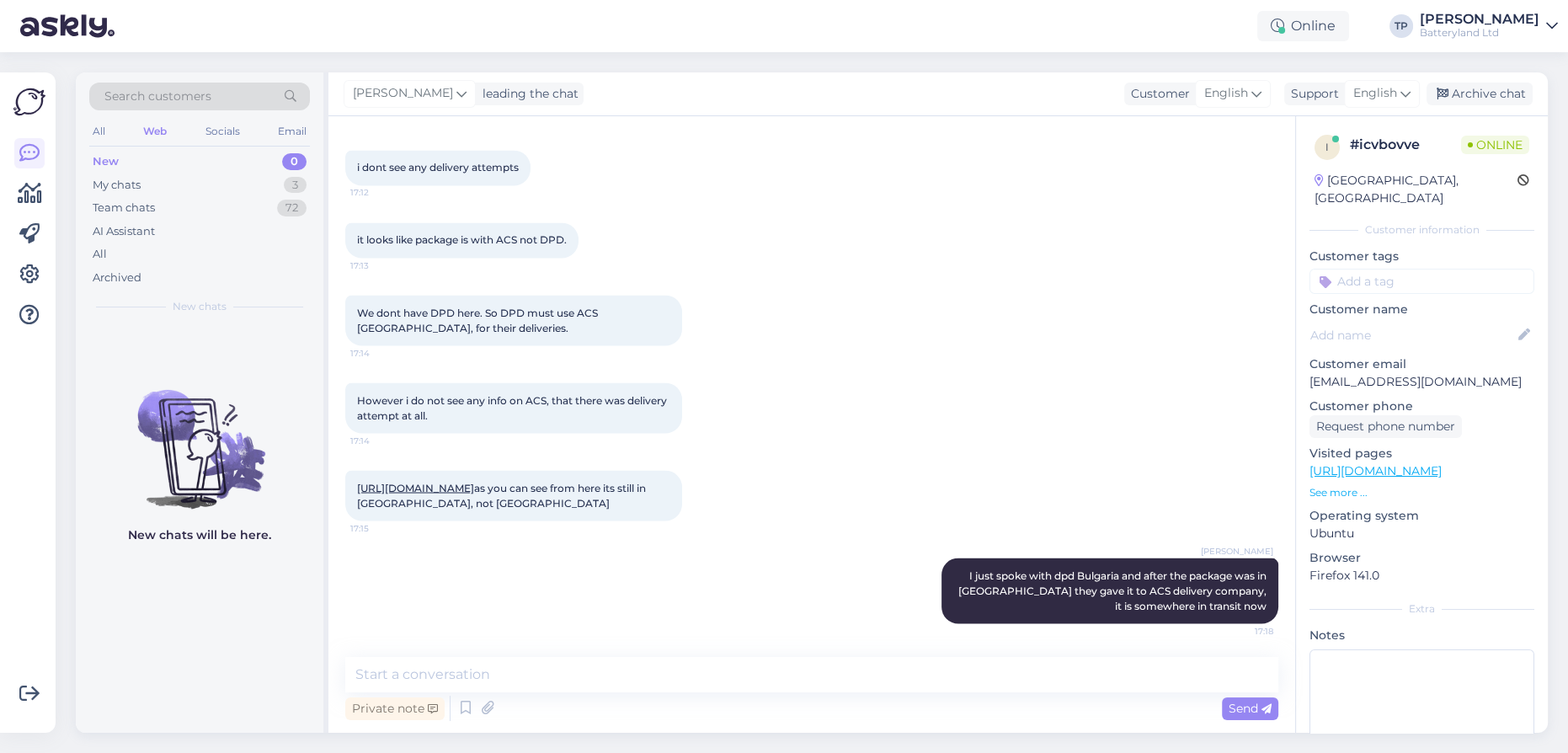
click at [466, 481] on link "[URL][DOMAIN_NAME]" at bounding box center [415, 487] width 117 height 13
click at [735, 681] on textarea at bounding box center [812, 674] width 933 height 35
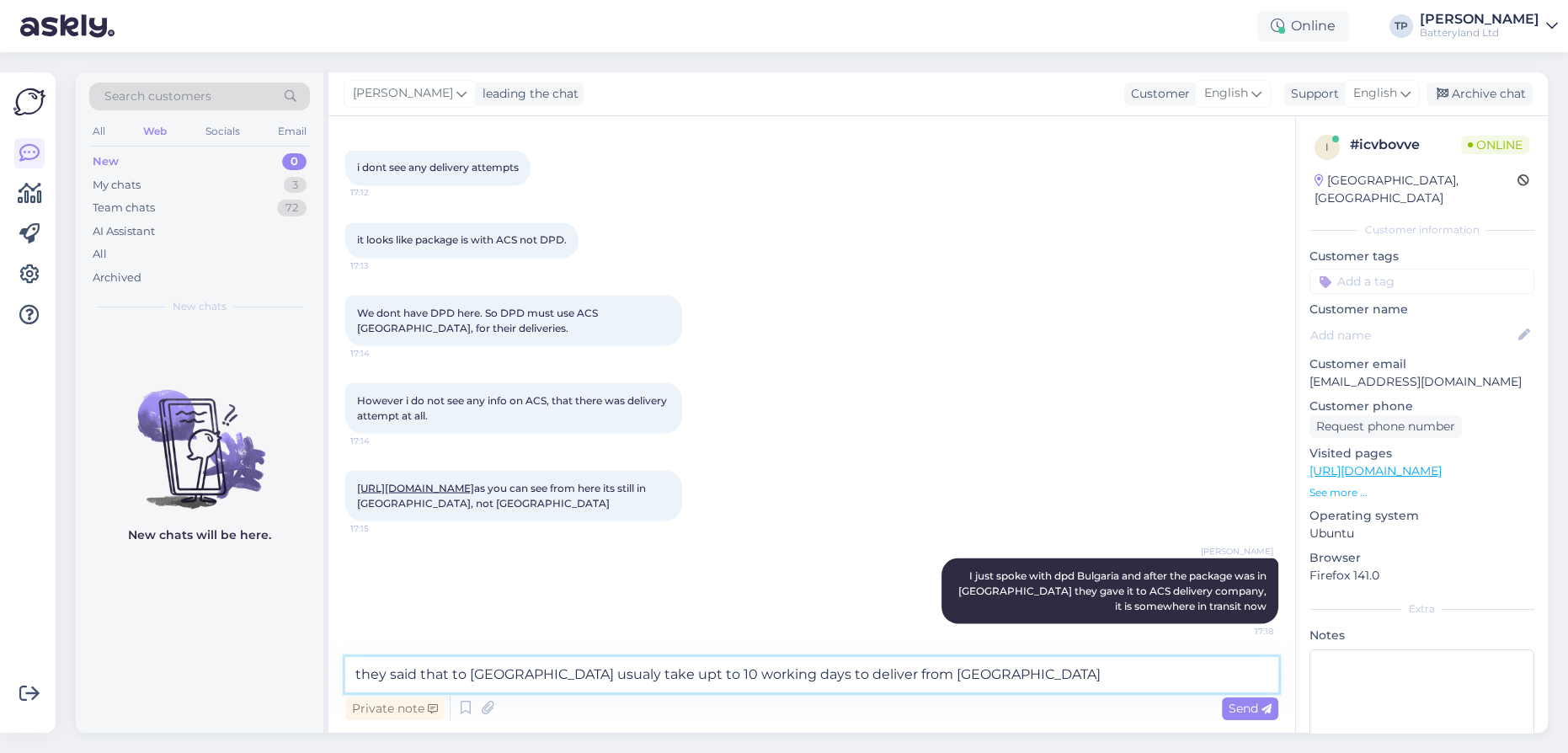
click at [620, 673] on textarea "they said that to [GEOGRAPHIC_DATA] usualy take upt to 10 working days to deliv…" at bounding box center [812, 674] width 933 height 35
click at [533, 673] on textarea "they said that to [GEOGRAPHIC_DATA] usualy take up to 10 working days to delive…" at bounding box center [812, 674] width 933 height 35
type textarea "they said that to [GEOGRAPHIC_DATA] ussualy take up to 10 working days to deliv…"
click at [951, 682] on textarea "they said that to [GEOGRAPHIC_DATA] ussualy take up to 10 working days to deliv…" at bounding box center [812, 674] width 933 height 35
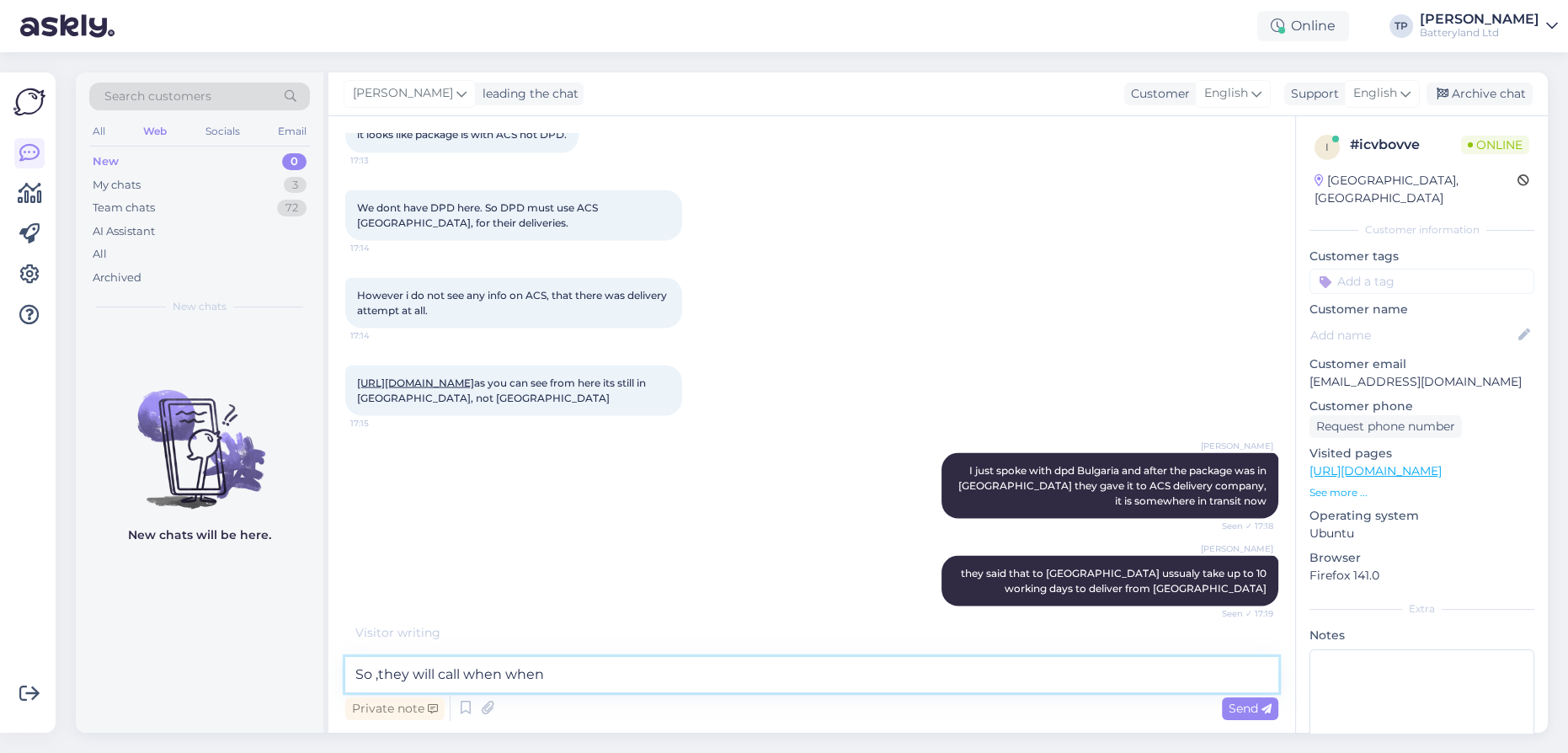
scroll to position [4401, 0]
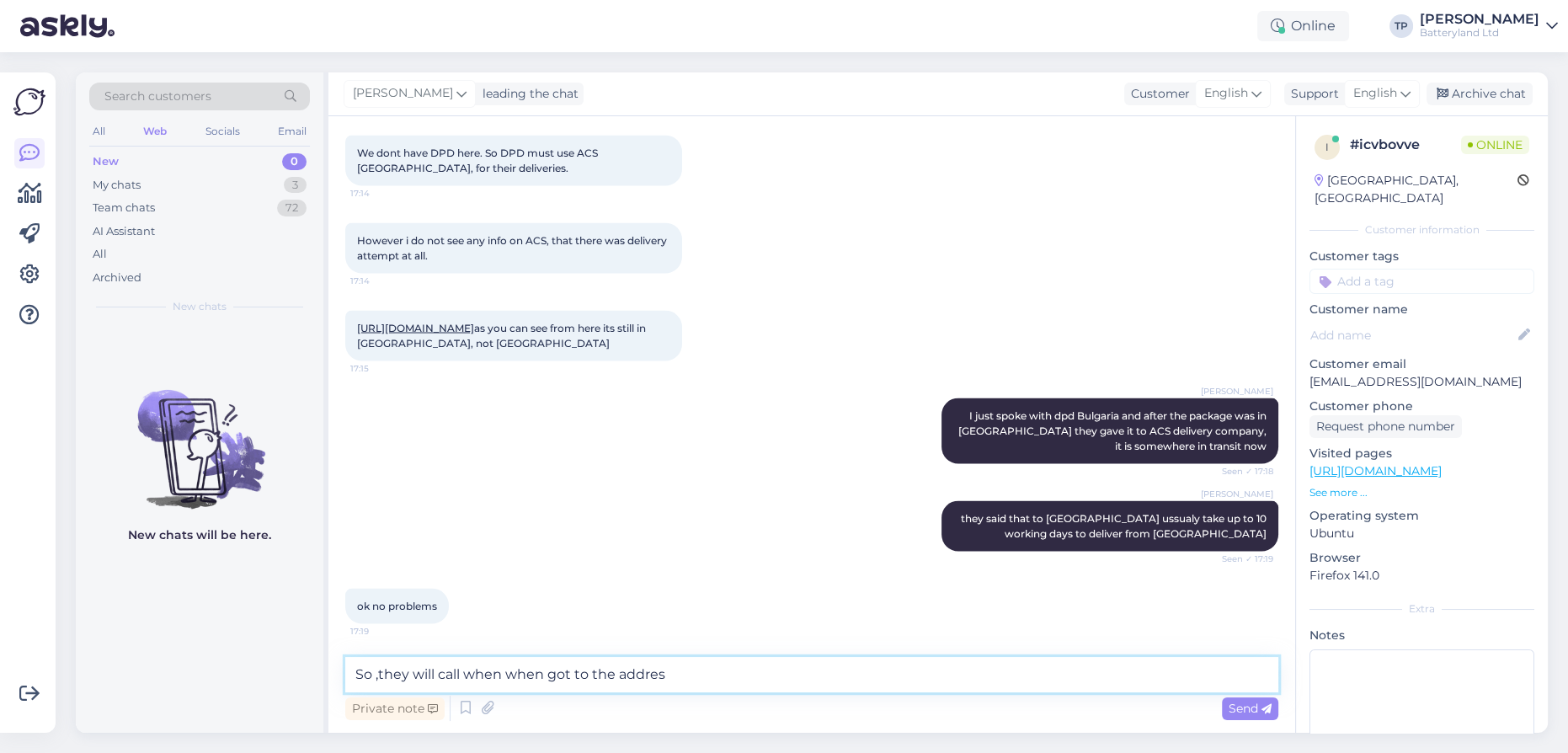
type textarea "So ,they will call when when got to the address"
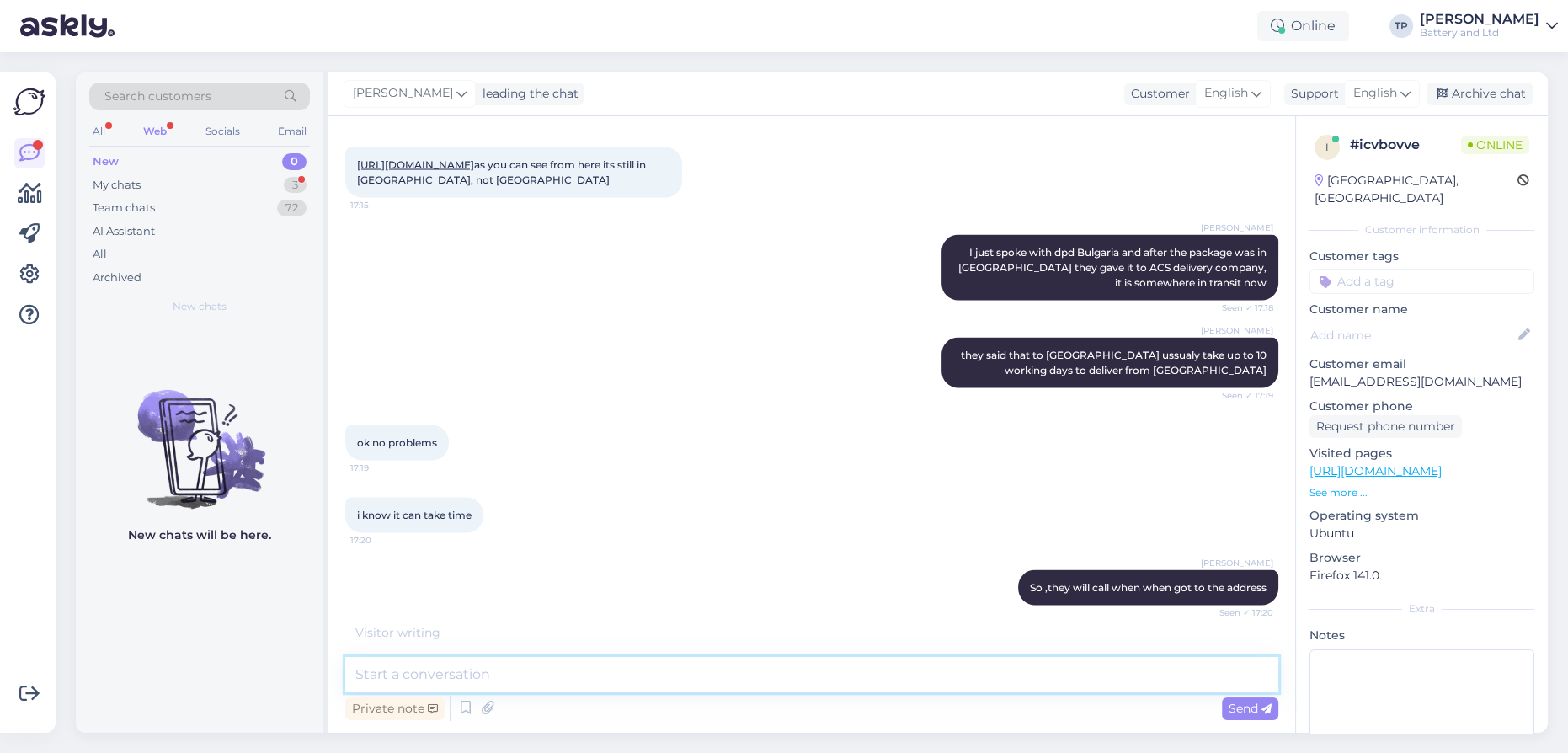
scroll to position [4619, 0]
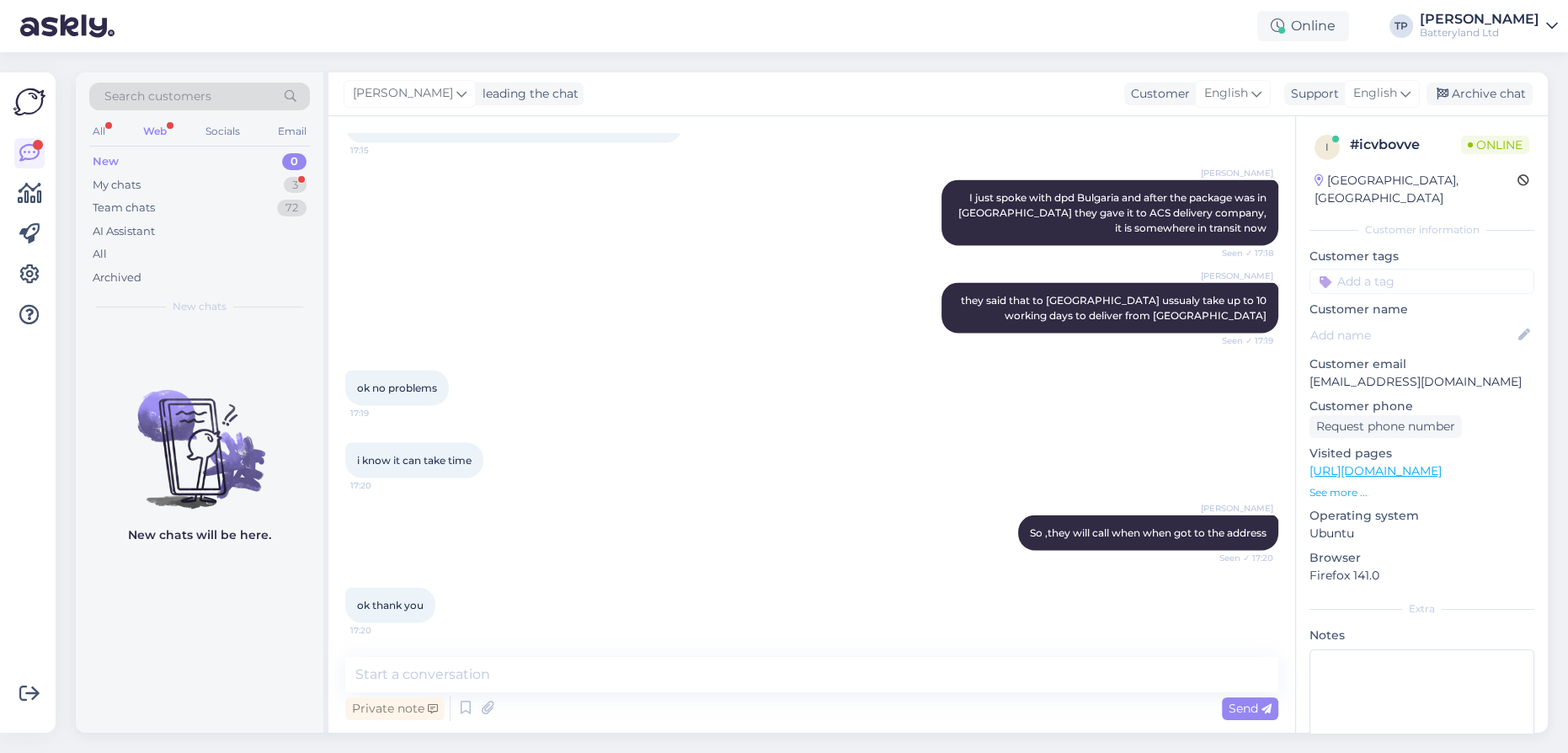
click at [173, 618] on div "New chats will be here." at bounding box center [200, 529] width 248 height 409
click at [432, 679] on textarea at bounding box center [812, 674] width 933 height 35
type textarea "Don't worry ,it will arrive"
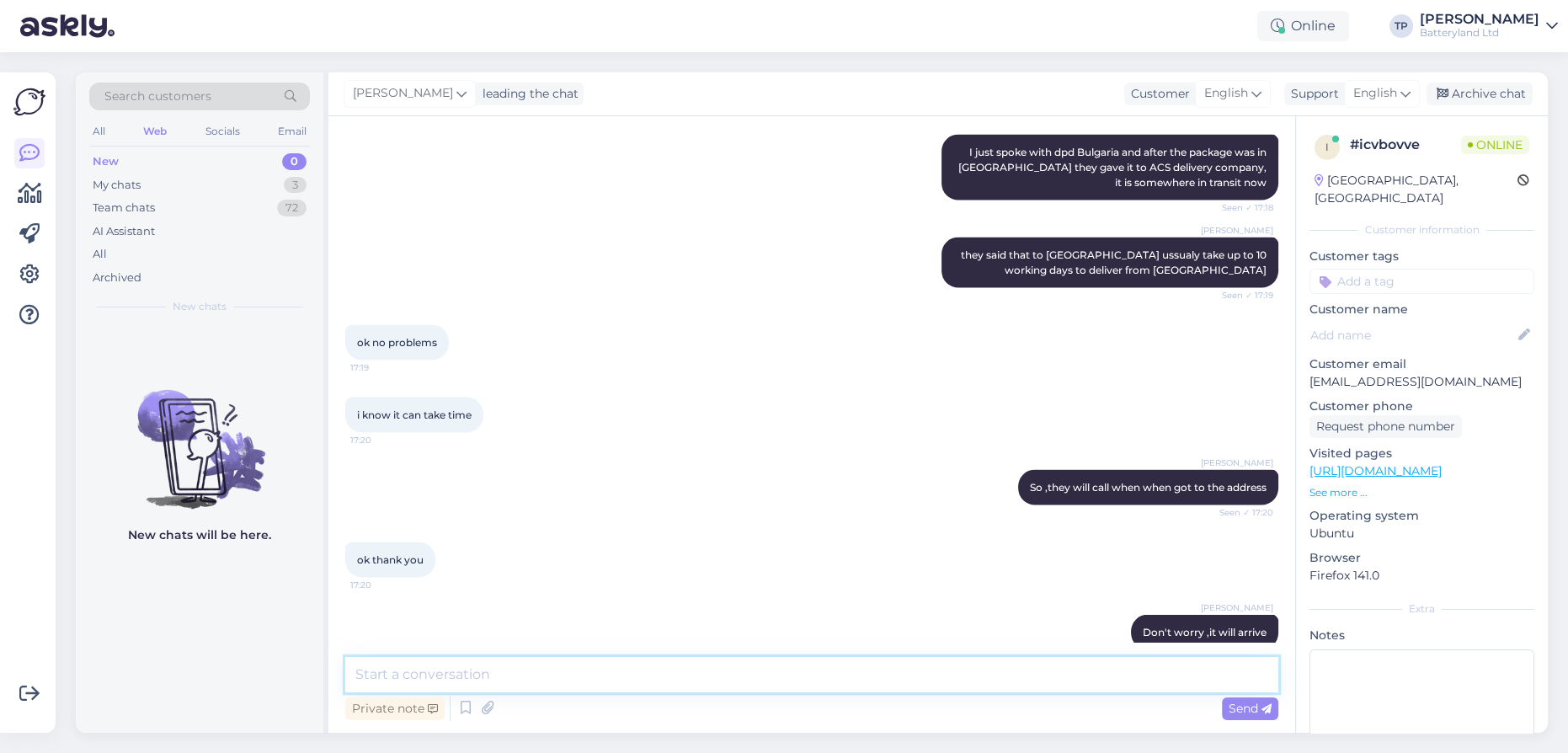
scroll to position [4692, 0]
